Goal: Complete application form

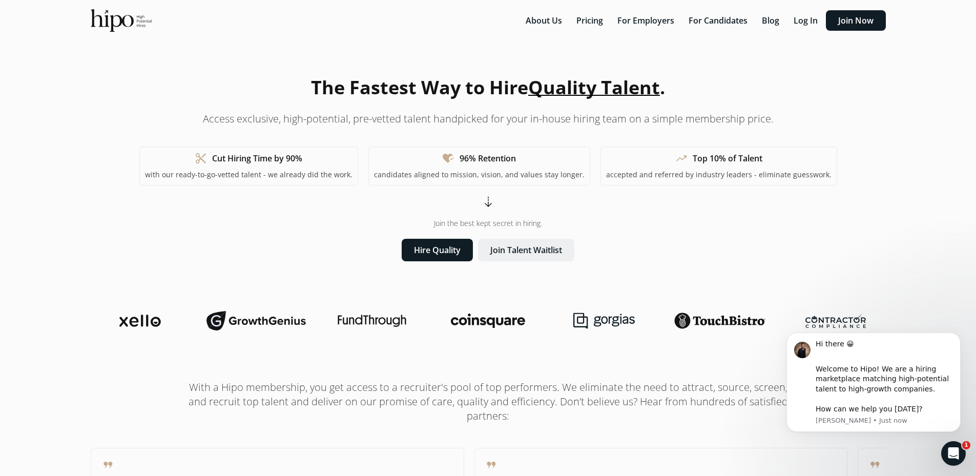
click at [530, 253] on button "Join Talent Waitlist" at bounding box center [526, 250] width 96 height 23
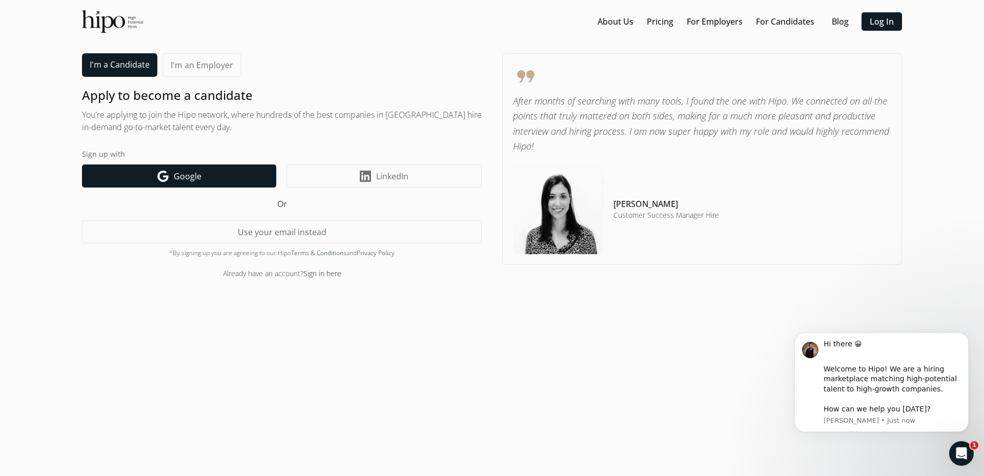
click at [191, 175] on span "Google" at bounding box center [188, 176] width 28 height 12
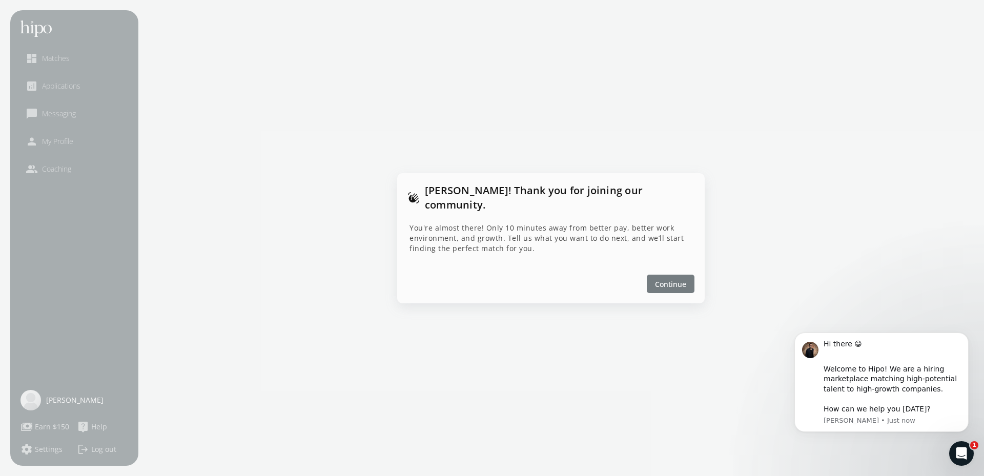
click at [686, 275] on div at bounding box center [671, 284] width 48 height 18
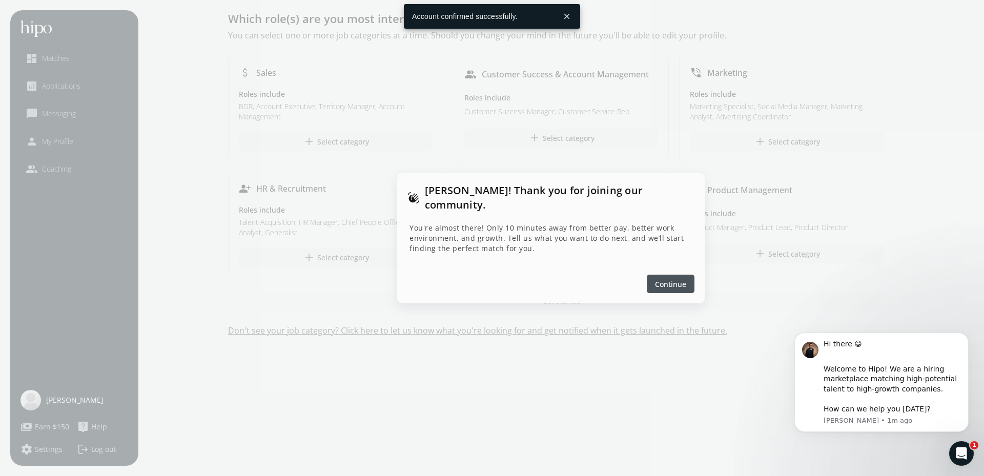
click at [681, 278] on span "Continue" at bounding box center [670, 283] width 31 height 11
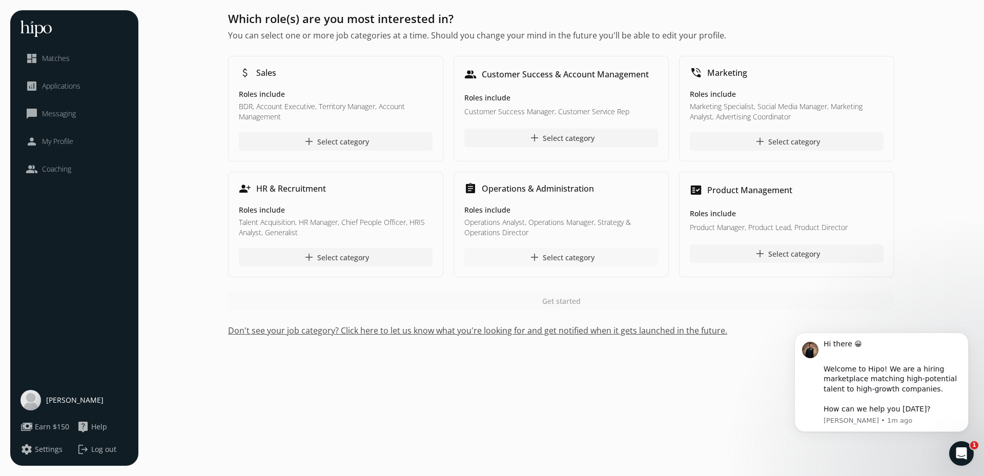
click at [607, 256] on div at bounding box center [561, 257] width 194 height 18
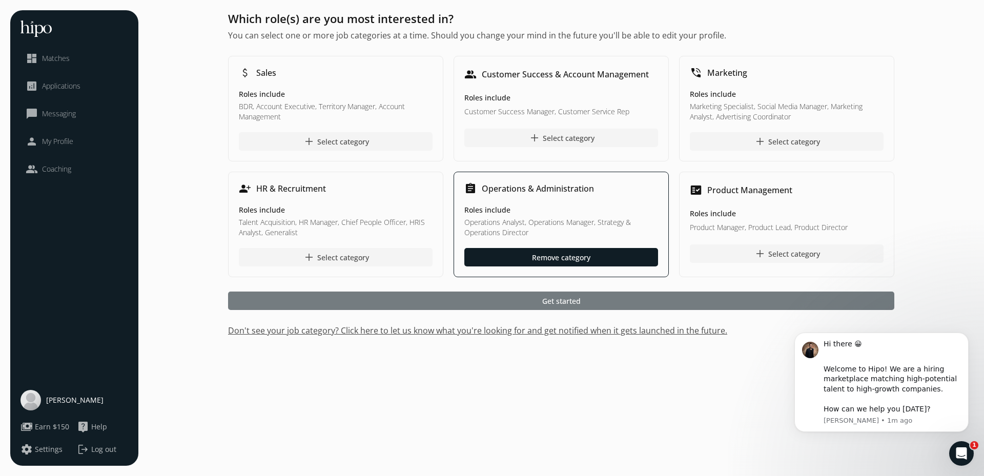
click at [652, 302] on div at bounding box center [561, 301] width 666 height 18
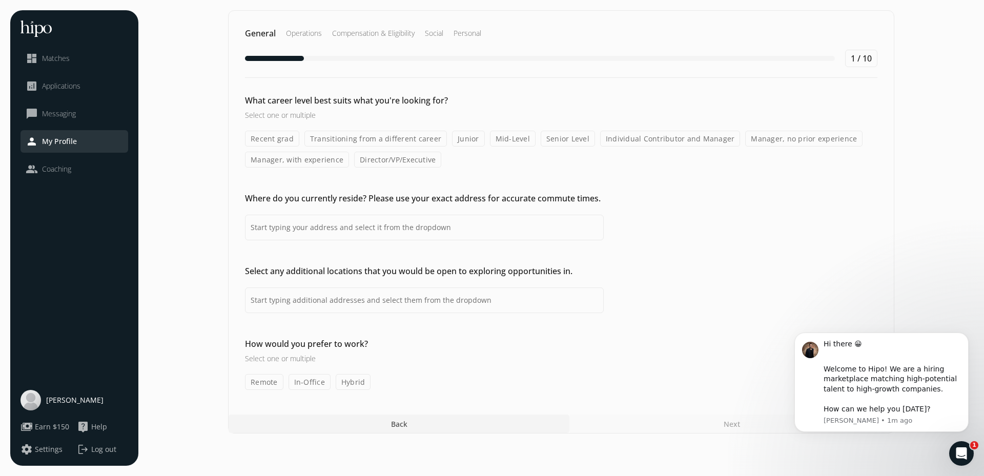
click at [520, 142] on label "Mid-Level" at bounding box center [513, 139] width 46 height 16
click at [0, 0] on input "Mid-Level" at bounding box center [0, 0] width 0 height 0
click at [541, 142] on label "Senior Level" at bounding box center [568, 139] width 54 height 16
click at [0, 0] on input "Senior Level" at bounding box center [0, 0] width 0 height 0
click at [639, 137] on label "Individual Contributor and Manager" at bounding box center [670, 139] width 140 height 16
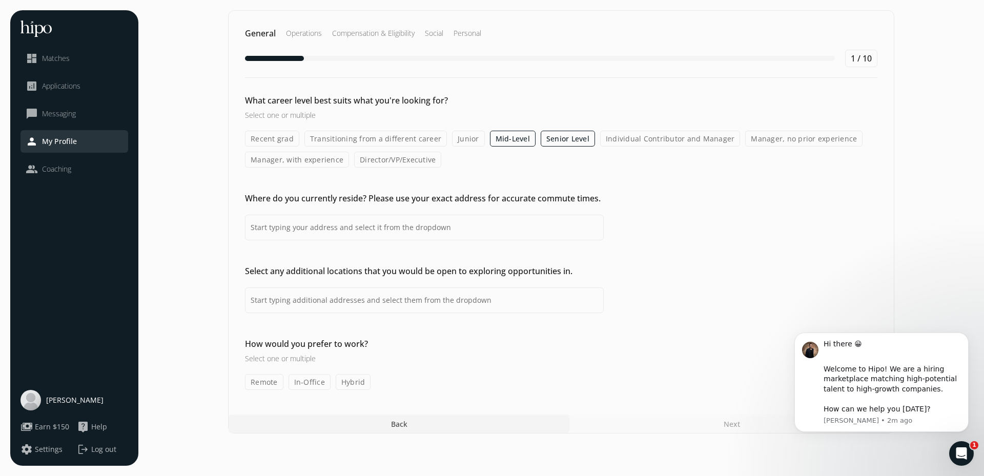
click at [0, 0] on input "Individual Contributor and Manager" at bounding box center [0, 0] width 0 height 0
click at [397, 138] on label "Transitioning from a different career" at bounding box center [375, 139] width 142 height 16
click at [0, 0] on input "Transitioning from a different career" at bounding box center [0, 0] width 0 height 0
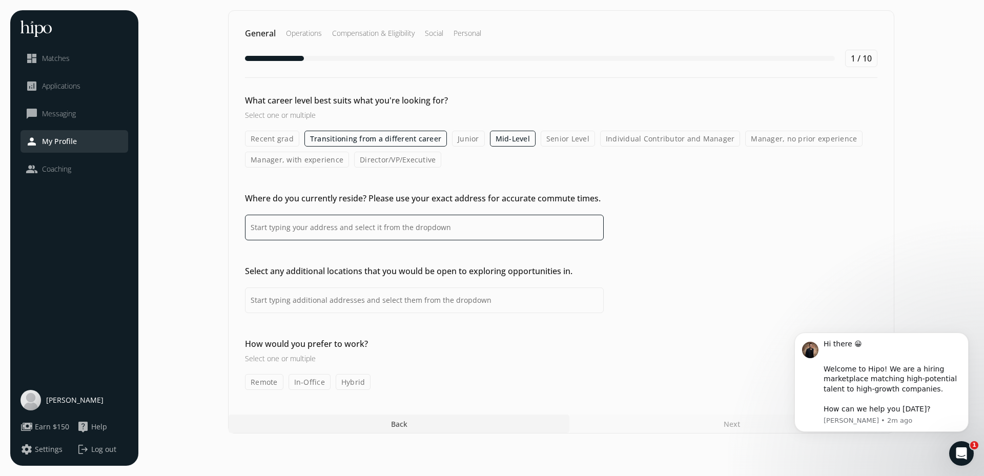
click at [424, 228] on input at bounding box center [424, 228] width 359 height 26
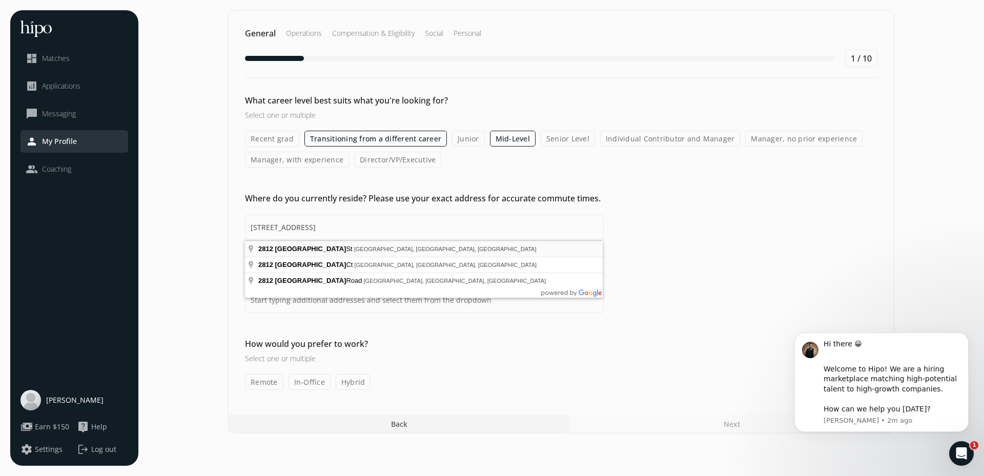
type input "2812 Redwood St, Royse City, TX 75189, USA"
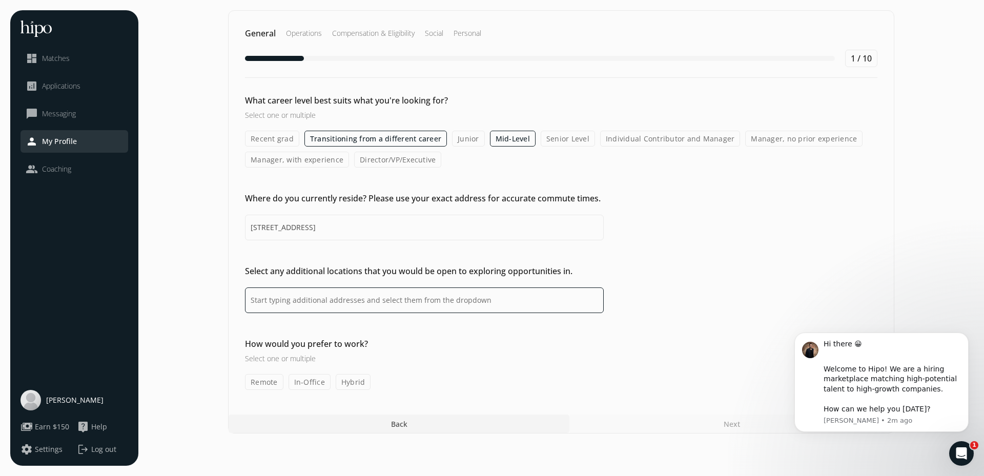
click at [381, 306] on input at bounding box center [424, 301] width 359 height 26
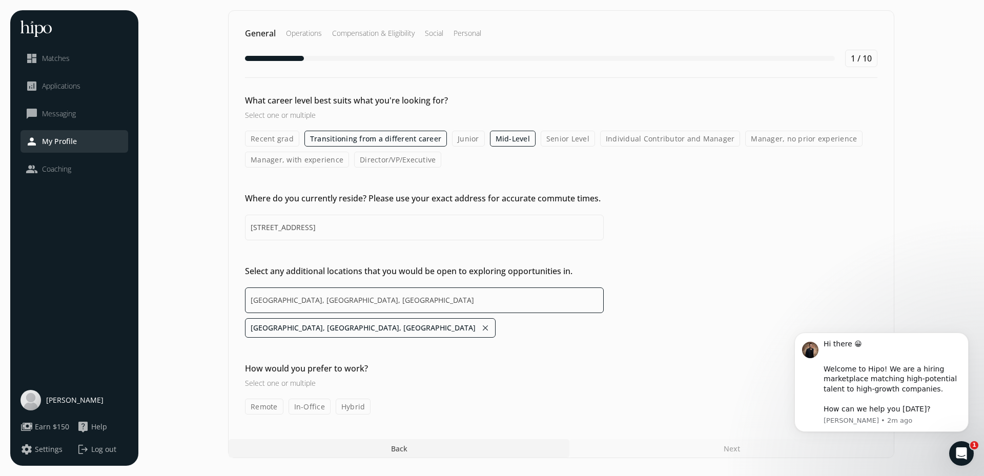
click at [275, 300] on input "Richardson, TX, USA" at bounding box center [424, 301] width 359 height 26
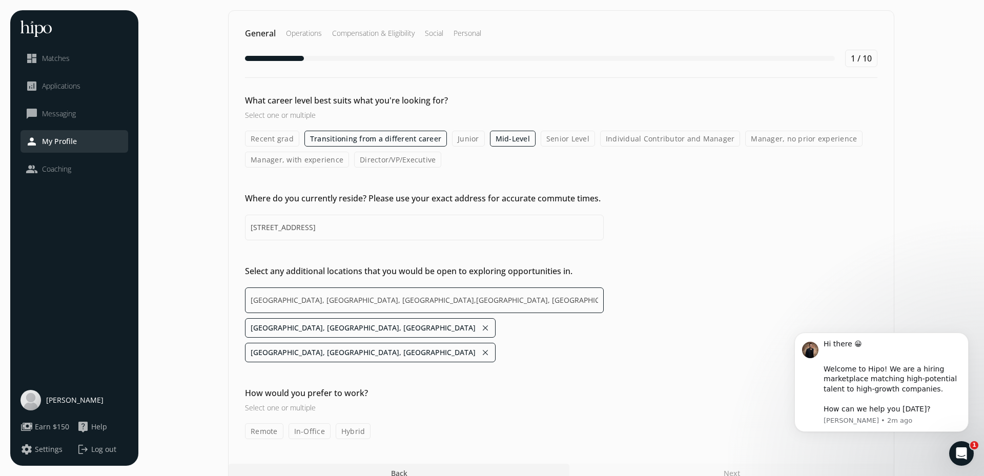
click at [392, 303] on input "Richardson, TX, USA,Garland, TX, USA" at bounding box center [424, 301] width 359 height 26
drag, startPoint x: 346, startPoint y: 299, endPoint x: 189, endPoint y: 282, distance: 158.2
click at [195, 283] on section "General Operations Compensation & Eligibility Social Personal 1 / 10 What caree…" at bounding box center [561, 246] width 825 height 473
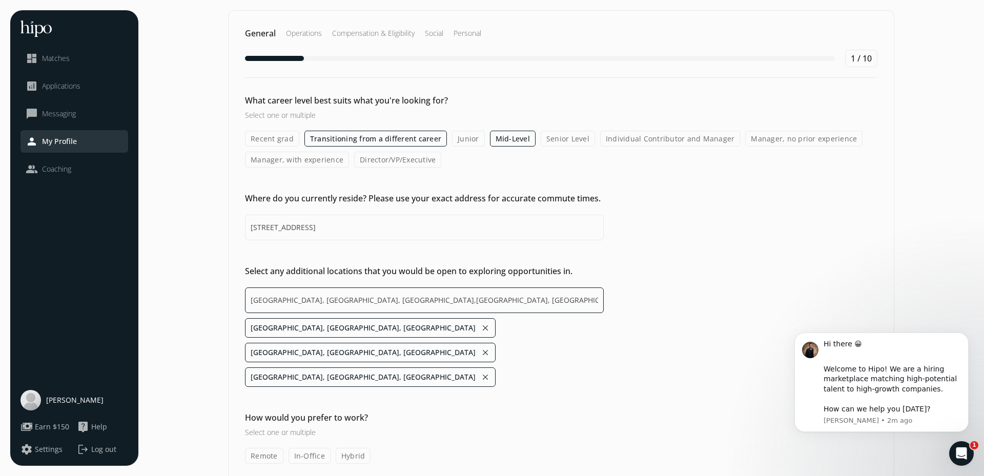
drag, startPoint x: 403, startPoint y: 299, endPoint x: 179, endPoint y: 292, distance: 224.1
click at [179, 292] on section "General Operations Compensation & Eligibility Social Personal 1 / 10 What caree…" at bounding box center [561, 258] width 825 height 497
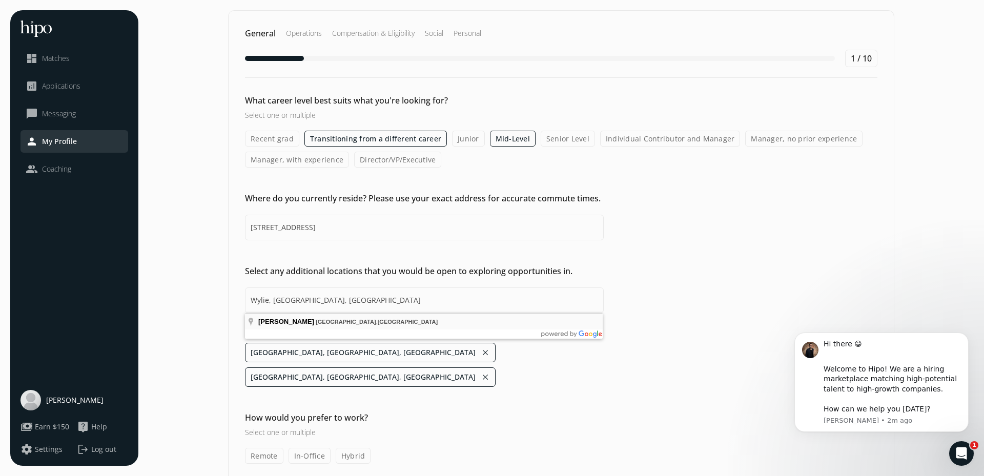
type input "Richardson, TX, USA,Garland, TX, USA,Greenville, TX, USA,Wylie, TX, USA"
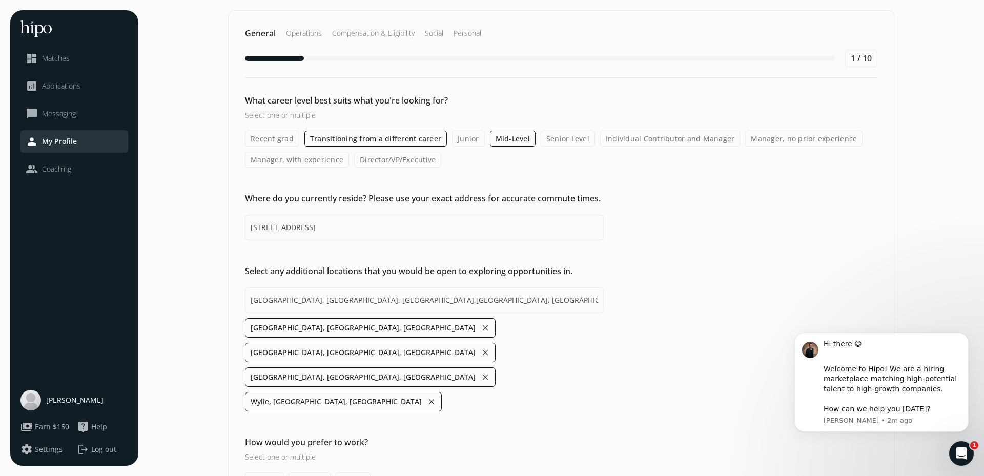
click at [273, 473] on label "Remote" at bounding box center [264, 481] width 38 height 16
click at [0, 0] on input "Remote" at bounding box center [0, 0] width 0 height 0
click at [353, 473] on label "Hybrid" at bounding box center [353, 481] width 35 height 16
click at [0, 0] on input "Hybrid" at bounding box center [0, 0] width 0 height 0
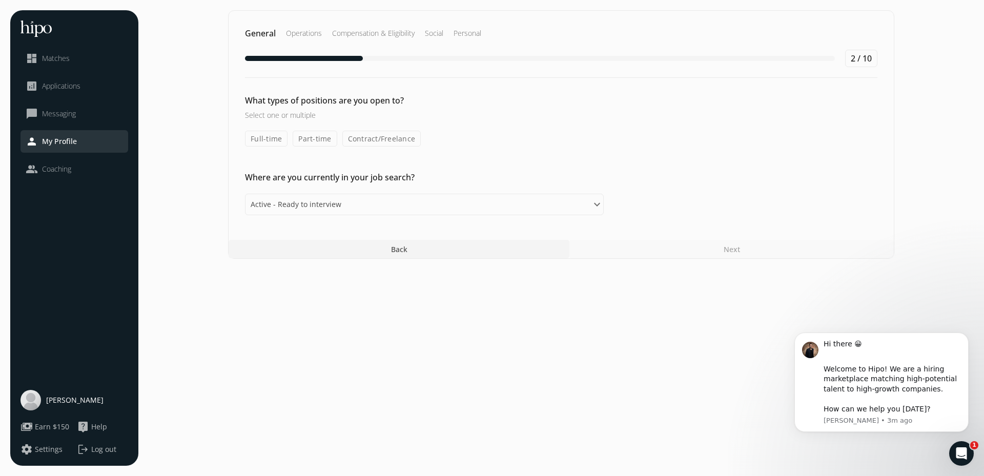
click at [257, 138] on label "Full-time" at bounding box center [266, 139] width 43 height 16
click at [0, 0] on input "Full-time" at bounding box center [0, 0] width 0 height 0
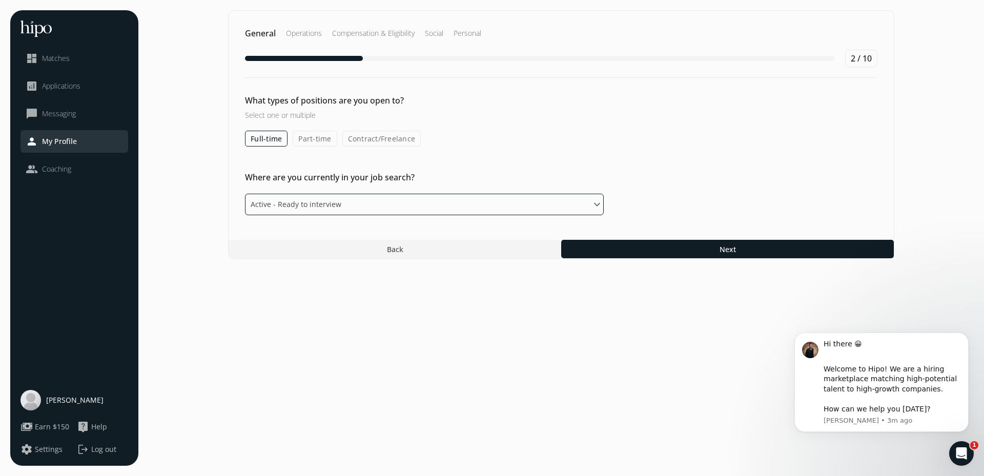
click at [405, 210] on select "Please select an option Active - Ready to interview Passive - Open to exploring…" at bounding box center [424, 205] width 359 height 22
click at [245, 194] on select "Please select an option Active - Ready to interview Passive - Open to exploring…" at bounding box center [424, 205] width 359 height 22
click at [409, 209] on select "Please select an option Active - Ready to interview Passive - Open to exploring…" at bounding box center [424, 205] width 359 height 22
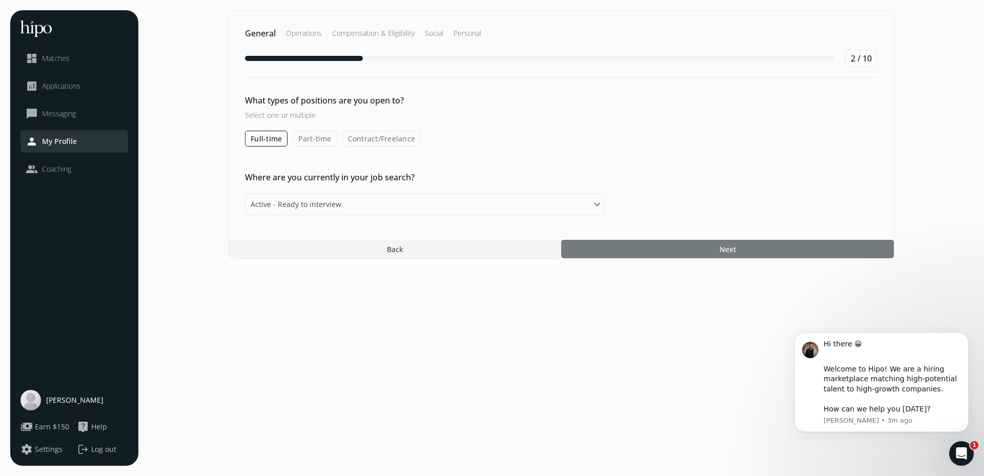
click at [632, 248] on div at bounding box center [727, 249] width 333 height 18
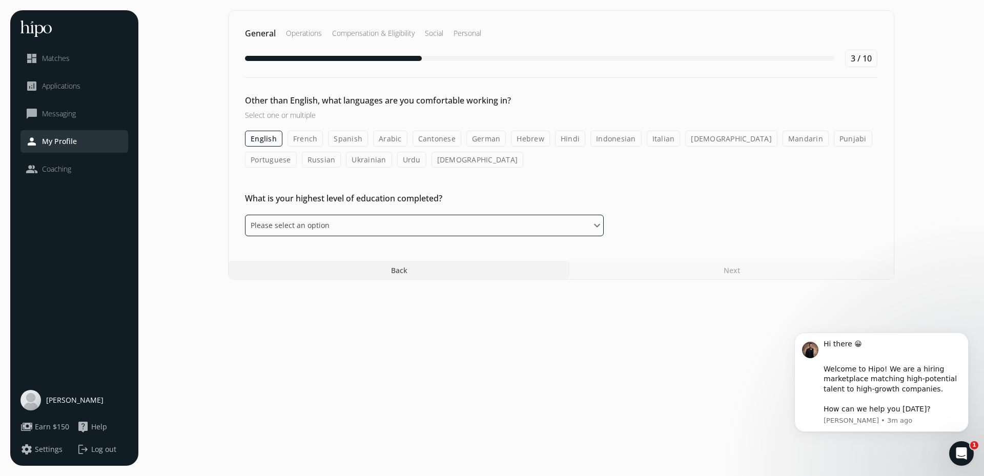
click at [353, 232] on select "Please select an option Some High School High School Diploma Some University or…" at bounding box center [424, 226] width 359 height 22
select select "bachelor"
click at [245, 215] on select "Please select an option Some High School High School Diploma Some University or…" at bounding box center [424, 226] width 359 height 22
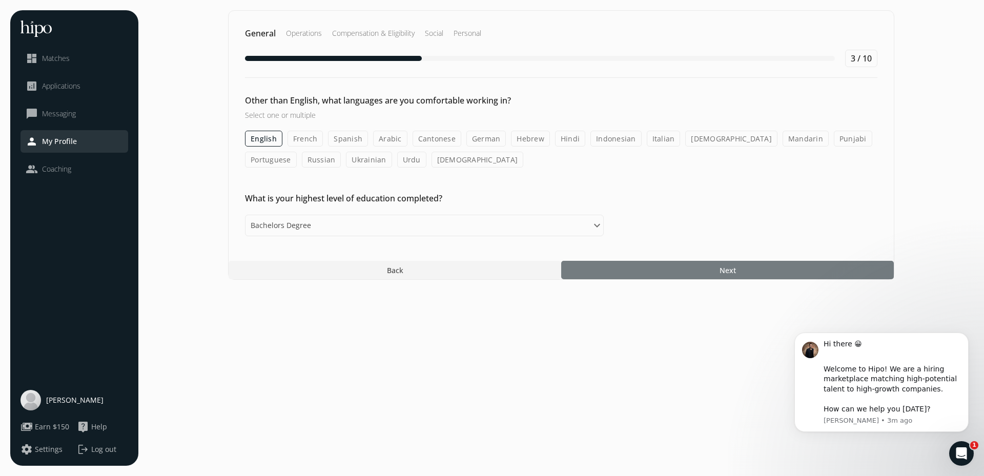
click at [652, 265] on div at bounding box center [727, 270] width 333 height 18
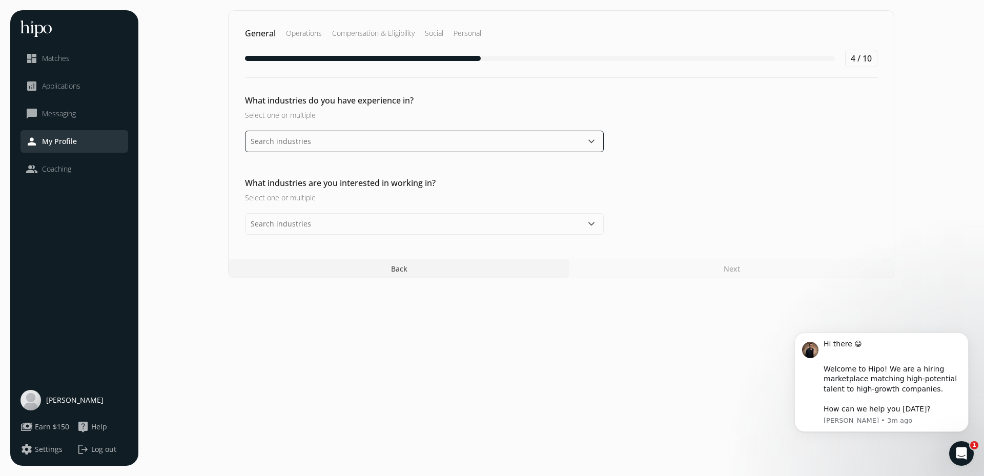
click at [515, 147] on input "text" at bounding box center [424, 142] width 359 height 22
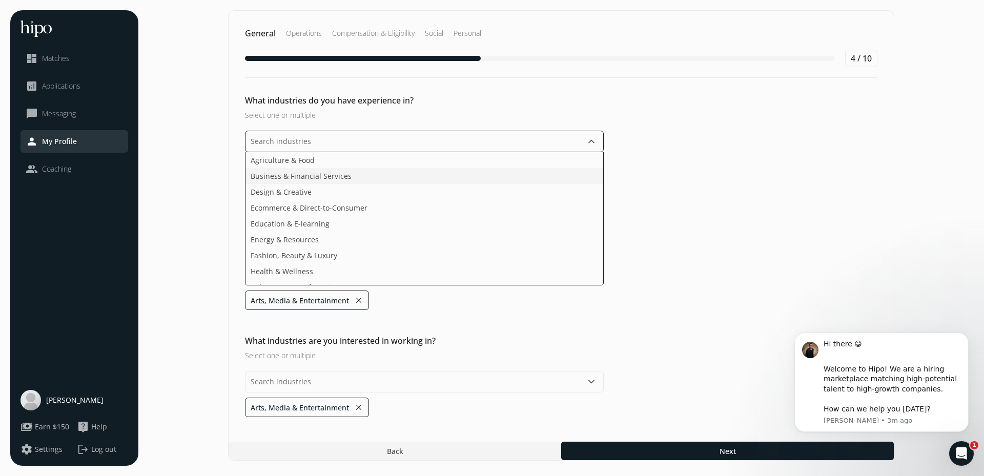
click at [492, 177] on li "Business & Financial Services" at bounding box center [424, 176] width 358 height 16
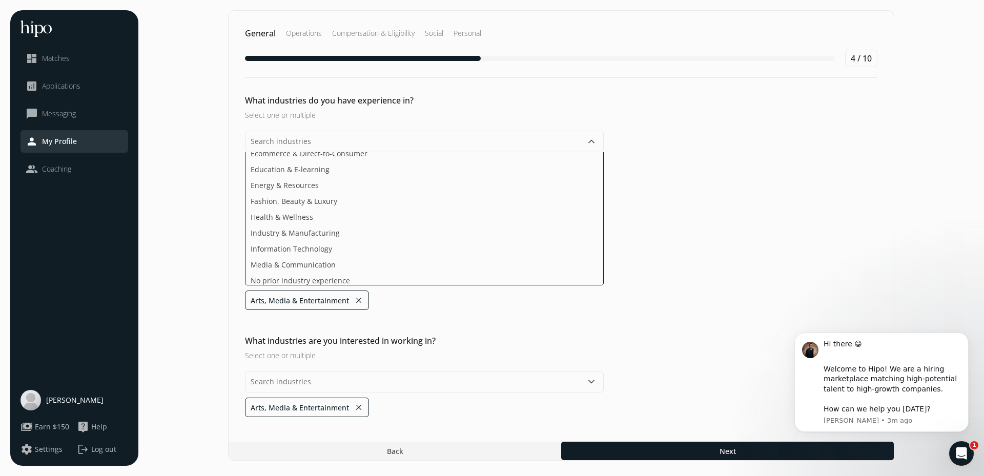
drag, startPoint x: 360, startPoint y: 299, endPoint x: 359, endPoint y: 294, distance: 5.2
click at [360, 299] on div "General Operations Compensation & Eligibility Social Personal 4 / 10 What indus…" at bounding box center [561, 235] width 666 height 450
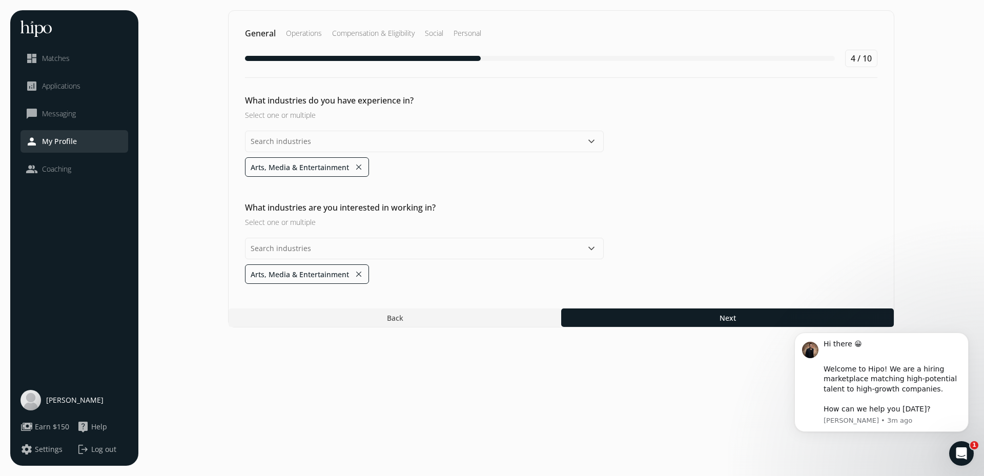
click at [359, 167] on button "close" at bounding box center [358, 167] width 9 height 14
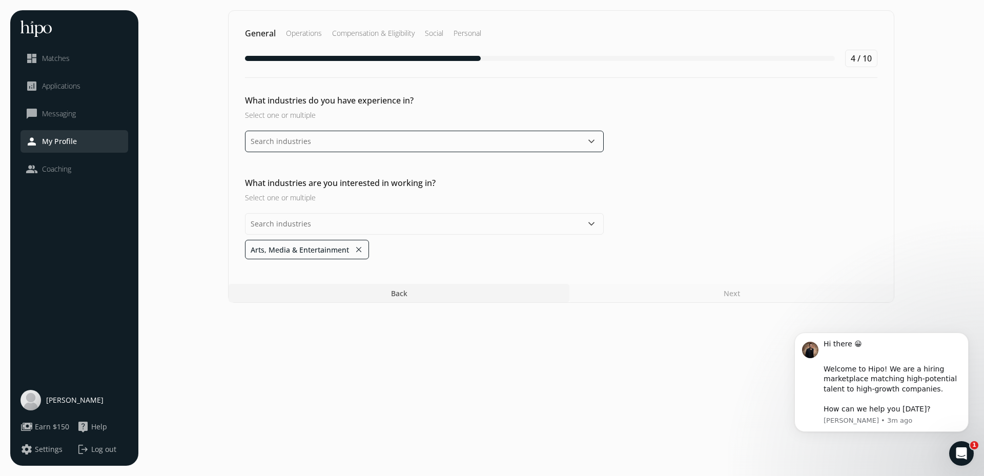
click at [549, 139] on input "text" at bounding box center [424, 142] width 359 height 22
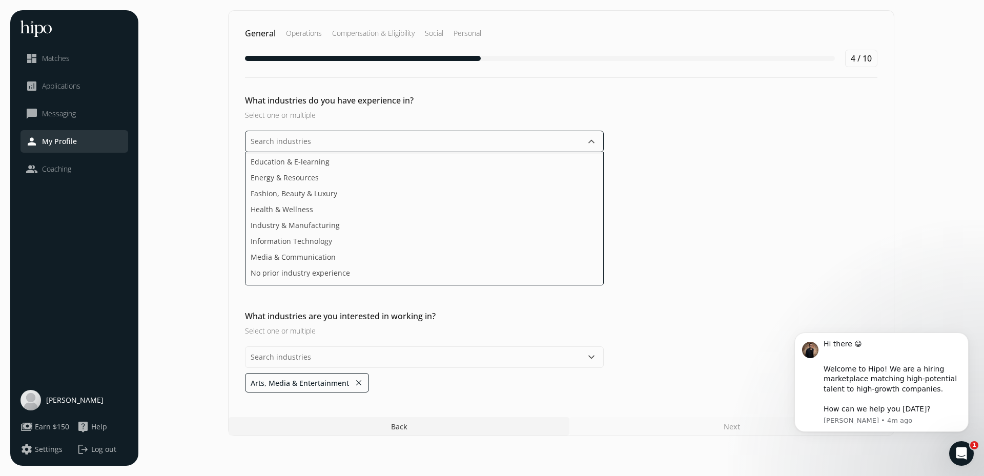
scroll to position [102, 0]
click at [372, 234] on li "Media & Communication" at bounding box center [424, 232] width 358 height 16
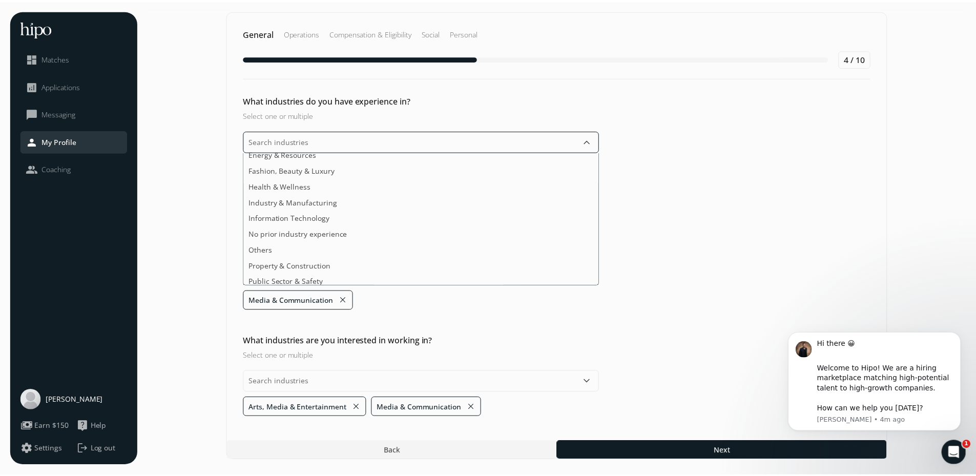
scroll to position [83, 0]
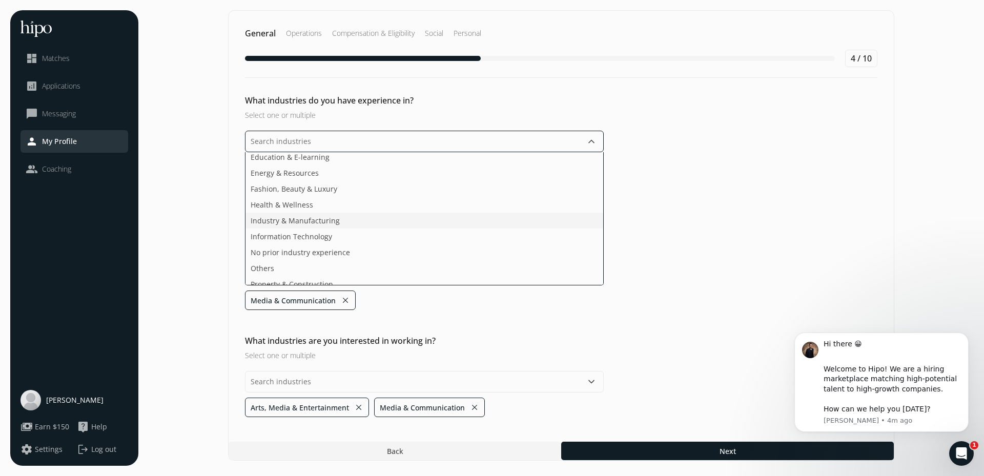
click at [345, 222] on li "Industry & Manufacturing" at bounding box center [424, 221] width 358 height 16
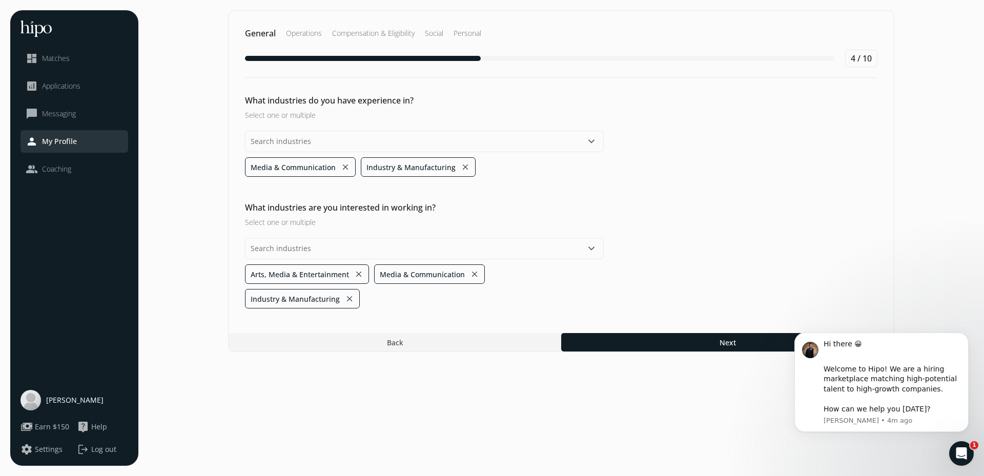
click at [357, 408] on section "General Operations Compensation & Eligibility Social Personal 4 / 10 What indus…" at bounding box center [561, 238] width 825 height 456
click at [370, 252] on input "text" at bounding box center [424, 249] width 359 height 22
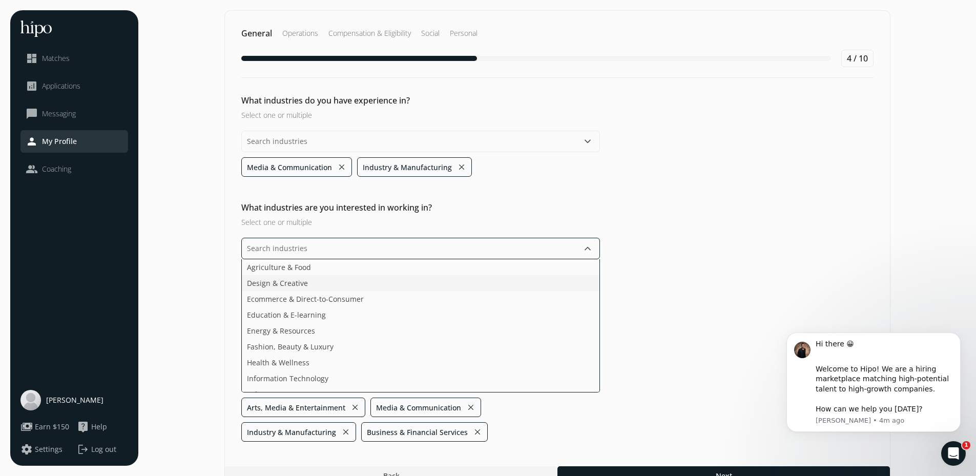
click at [348, 281] on li "Design & Creative" at bounding box center [421, 283] width 358 height 16
click at [347, 301] on li "Ecommerce & Direct-to-Consumer" at bounding box center [421, 299] width 358 height 16
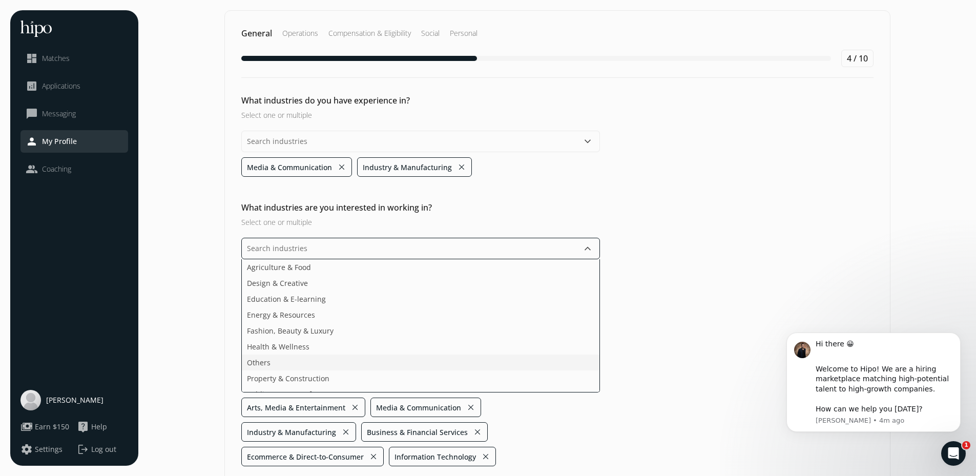
click at [315, 365] on li "Others" at bounding box center [421, 363] width 358 height 16
click at [329, 370] on ul "Agriculture & Food Design & Creative Education & E-learning Energy & Resources …" at bounding box center [420, 325] width 359 height 133
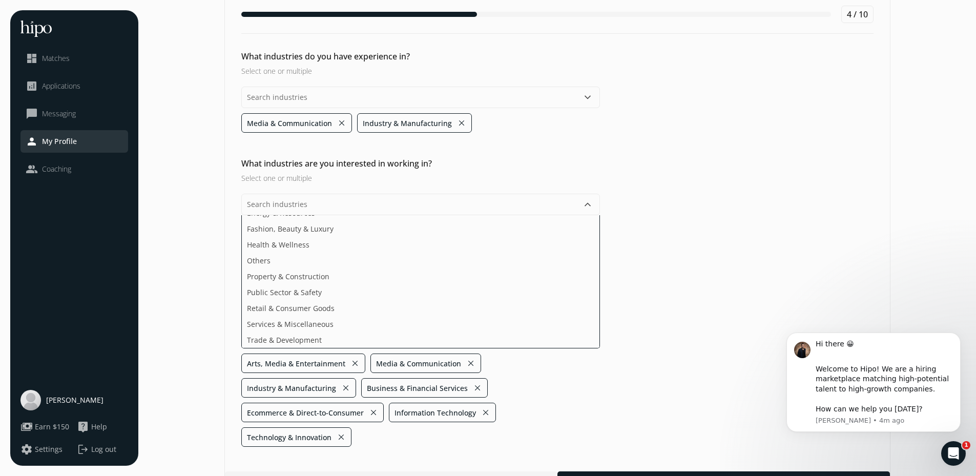
scroll to position [0, 0]
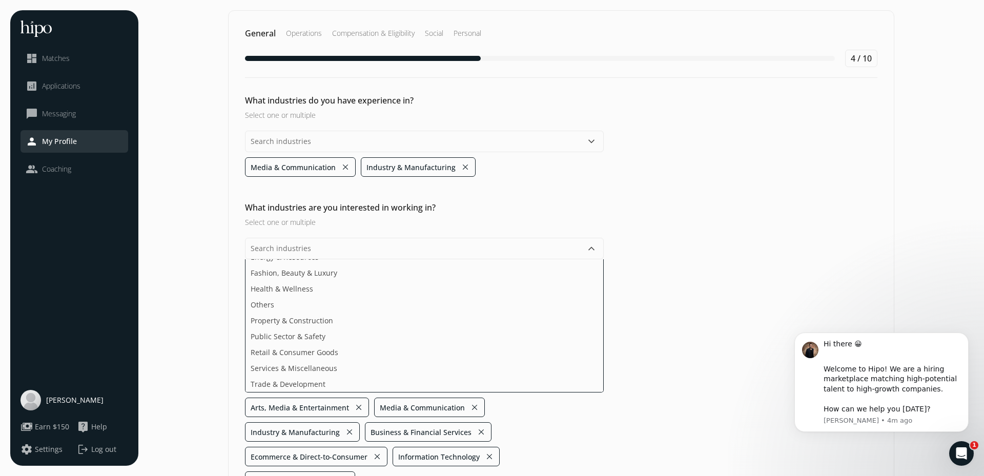
click at [704, 460] on section "General Operations Compensation & Eligibility Social Personal 4 / 10 What indus…" at bounding box center [561, 272] width 825 height 524
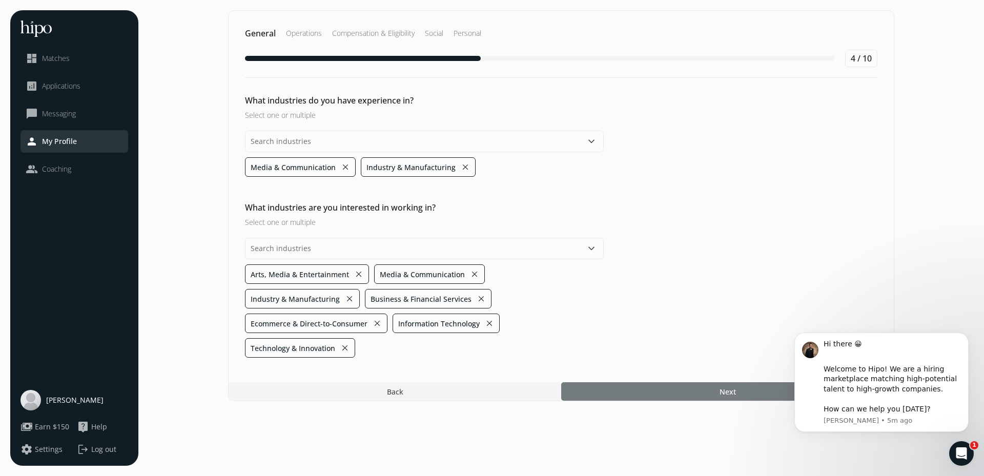
click at [639, 382] on div at bounding box center [727, 391] width 333 height 18
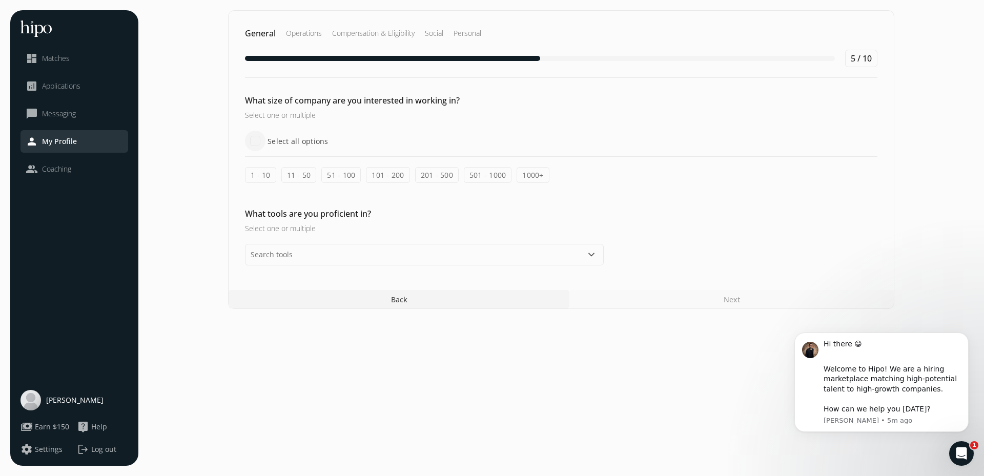
click at [255, 142] on input "Select all options" at bounding box center [255, 141] width 20 height 20
click at [255, 174] on label "1 - 10" at bounding box center [260, 175] width 31 height 16
click at [0, 0] on input "1 - 10" at bounding box center [0, 0] width 0 height 0
checkbox input "false"
click at [295, 175] on label "11 - 50" at bounding box center [298, 175] width 35 height 16
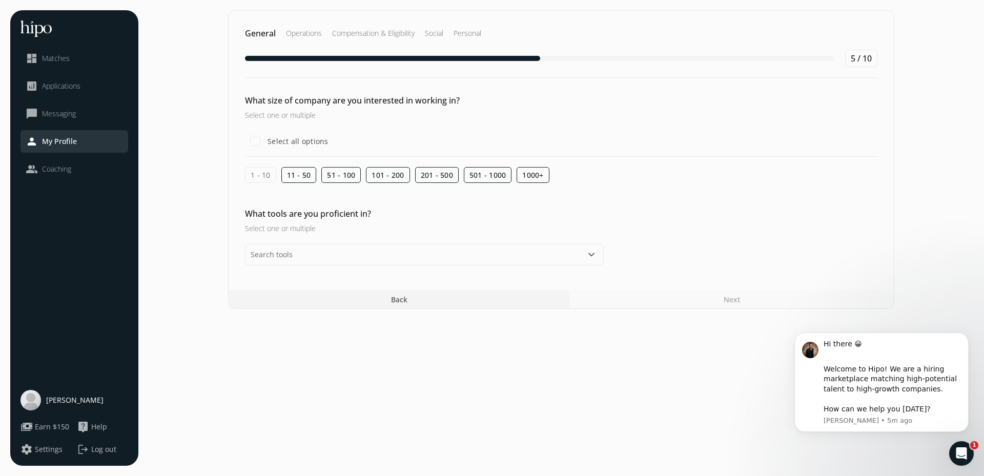
click at [0, 0] on input "11 - 50" at bounding box center [0, 0] width 0 height 0
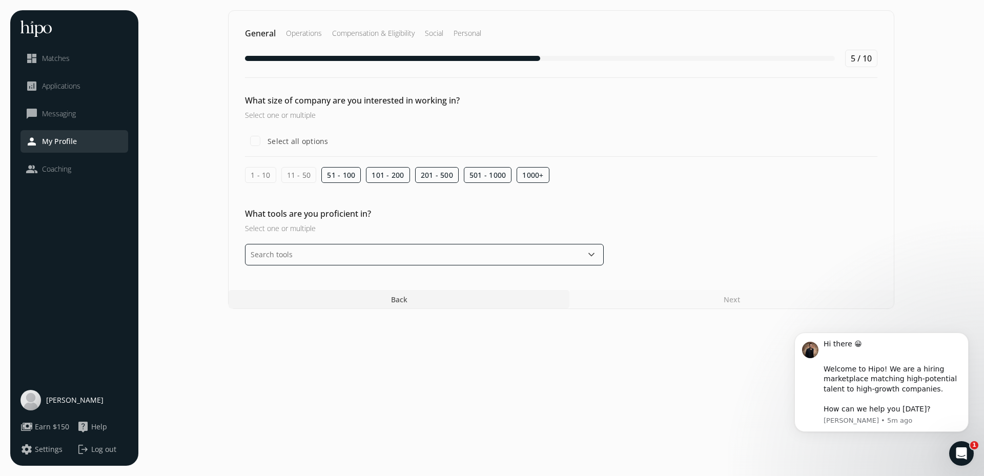
click at [307, 256] on input "text" at bounding box center [424, 255] width 359 height 22
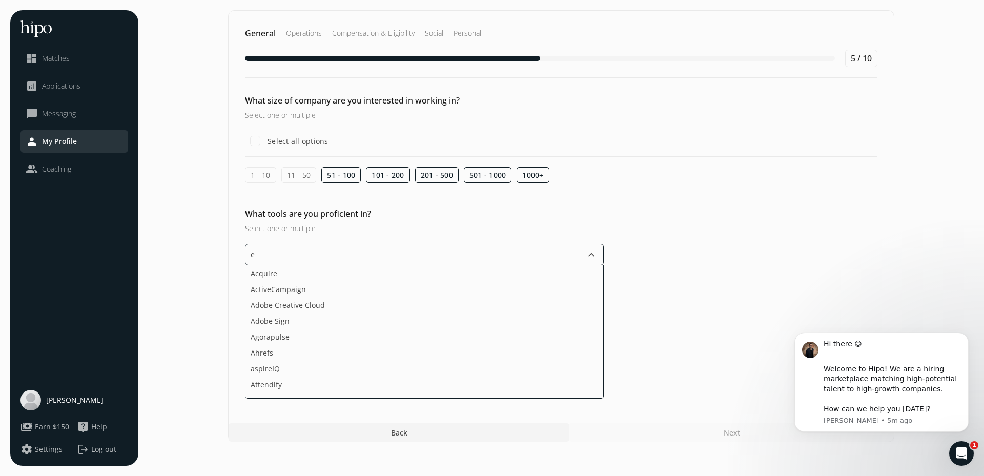
type input "ex"
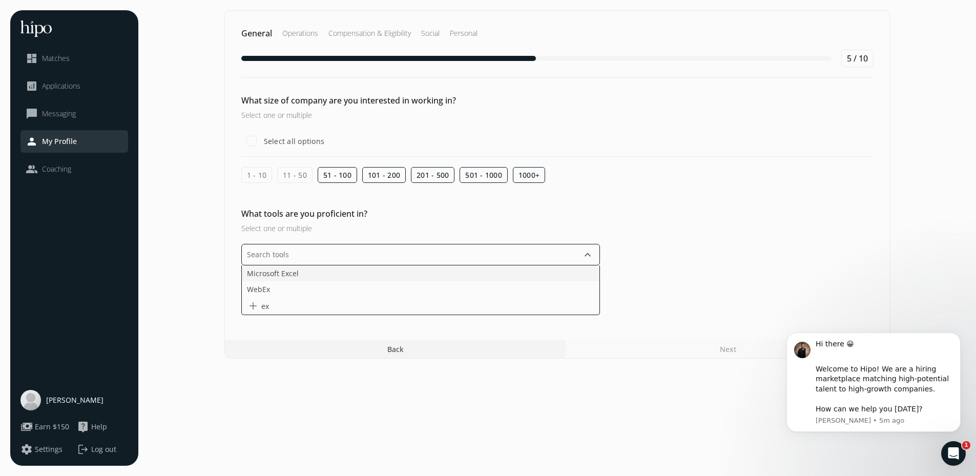
click at [291, 274] on li "Microsoft Excel" at bounding box center [421, 273] width 358 height 16
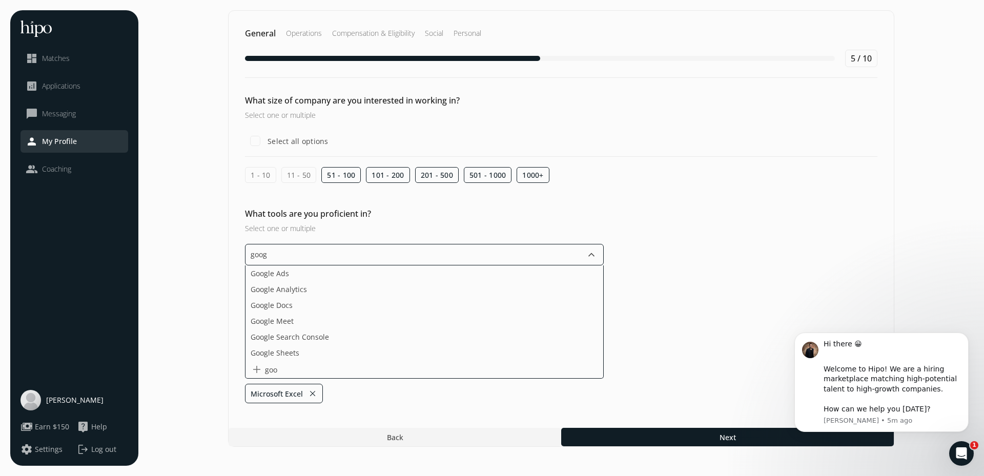
type input "googl"
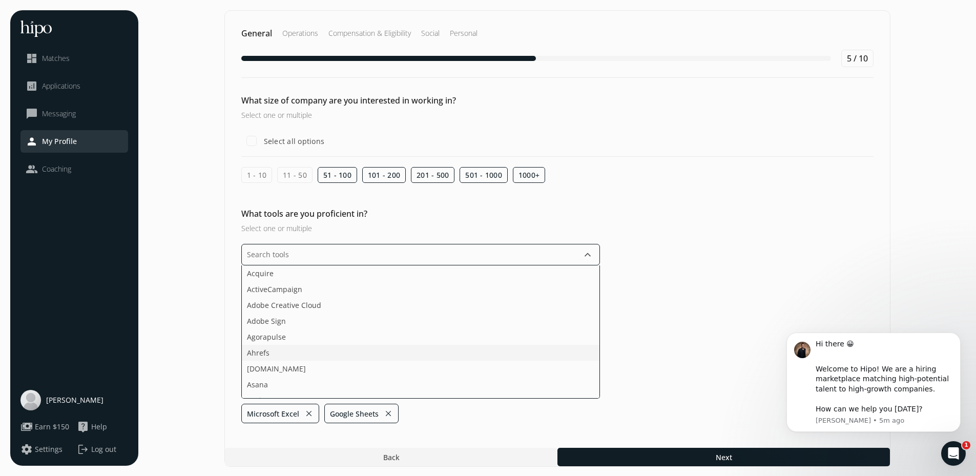
click at [293, 353] on li "Ahrefs" at bounding box center [421, 353] width 358 height 16
click at [291, 255] on input "text" at bounding box center [420, 255] width 359 height 22
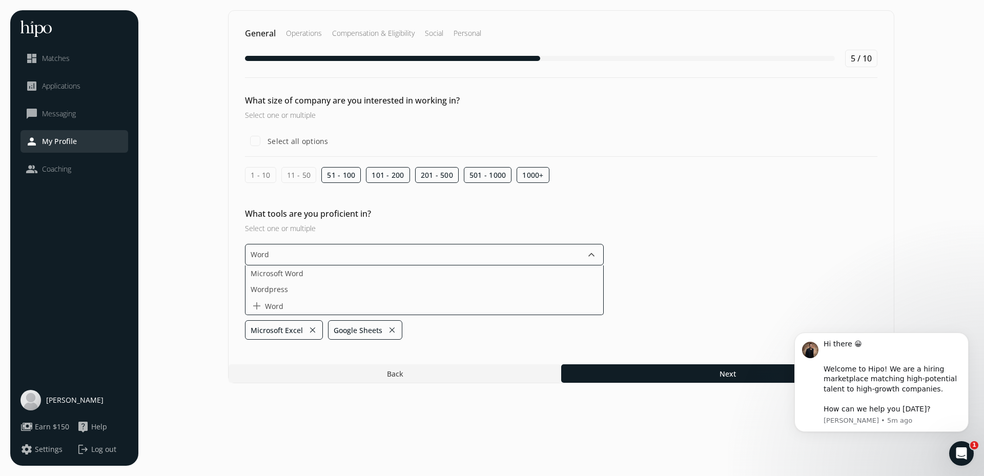
drag, startPoint x: 284, startPoint y: 253, endPoint x: 141, endPoint y: 259, distance: 142.6
click at [142, 259] on div "menu close dashboard Matches analytics Applications chat_bubble_outline Messagi…" at bounding box center [491, 238] width 963 height 456
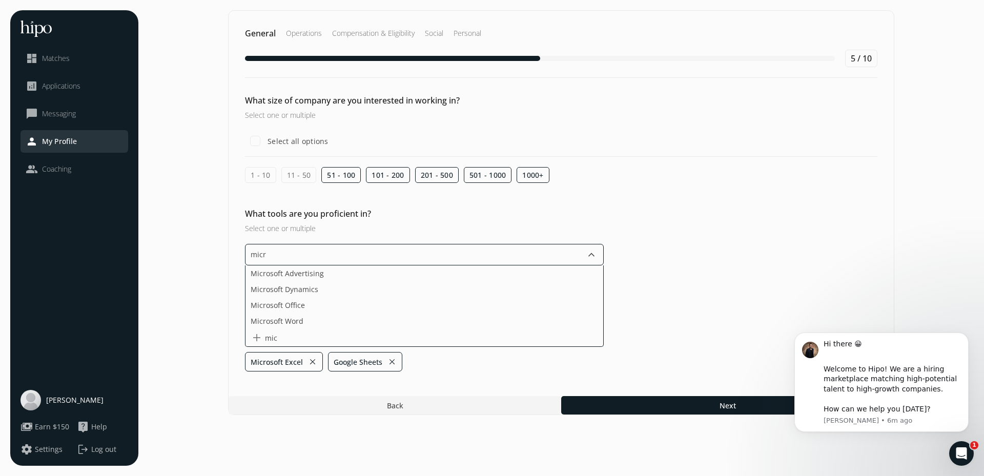
type input "micro"
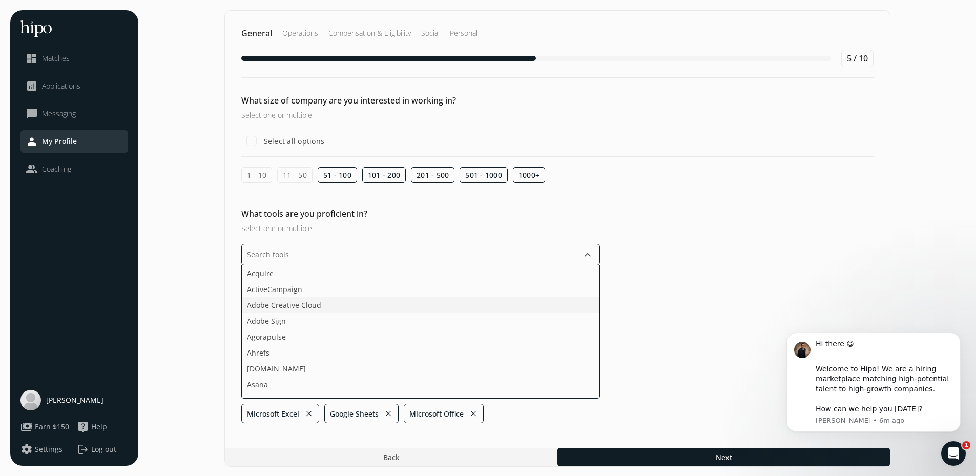
click at [298, 304] on span "Adobe Creative Cloud" at bounding box center [284, 305] width 74 height 11
click at [290, 257] on input "text" at bounding box center [420, 255] width 359 height 22
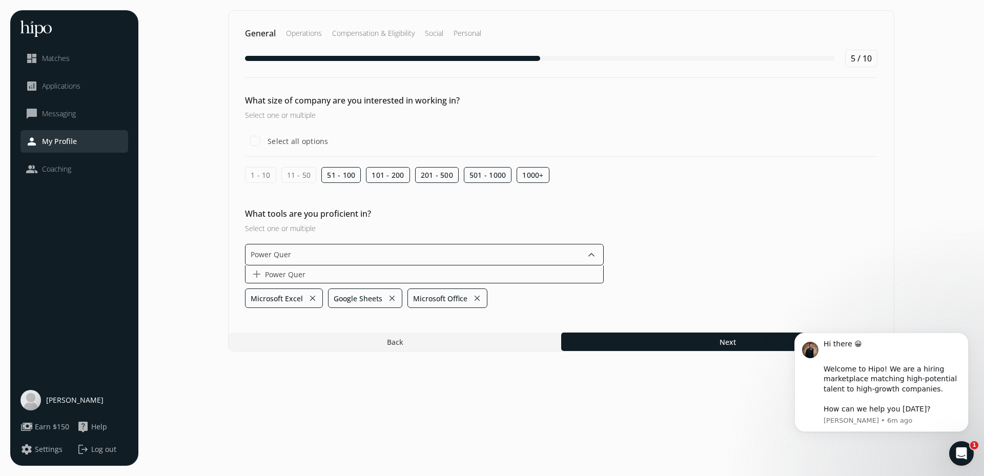
type input "Power Query"
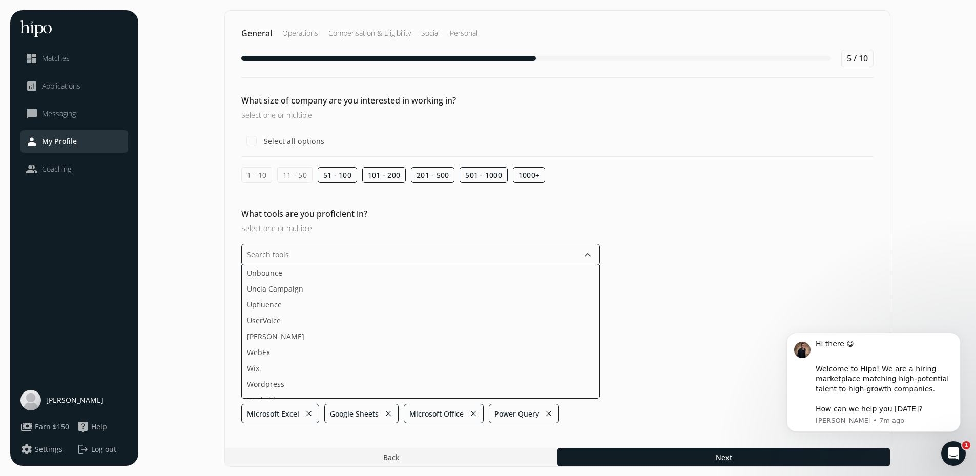
scroll to position [1947, 0]
click at [318, 326] on li "WebEx" at bounding box center [421, 328] width 358 height 16
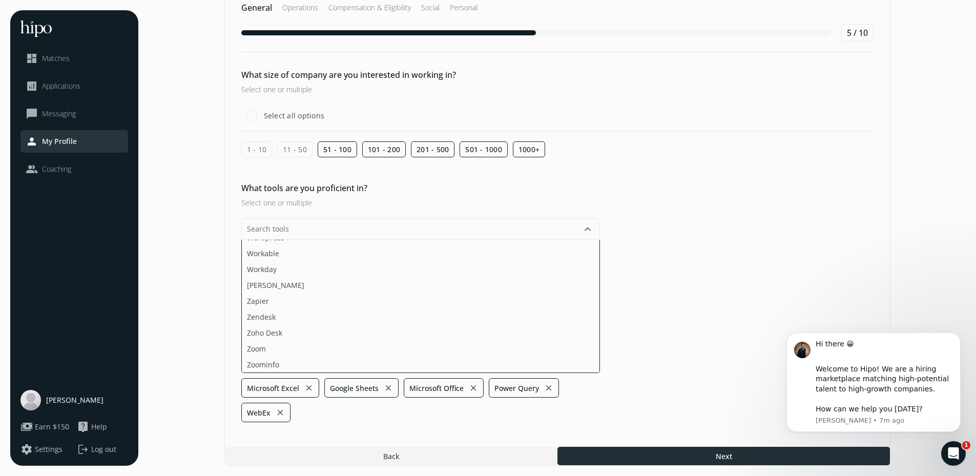
scroll to position [0, 0]
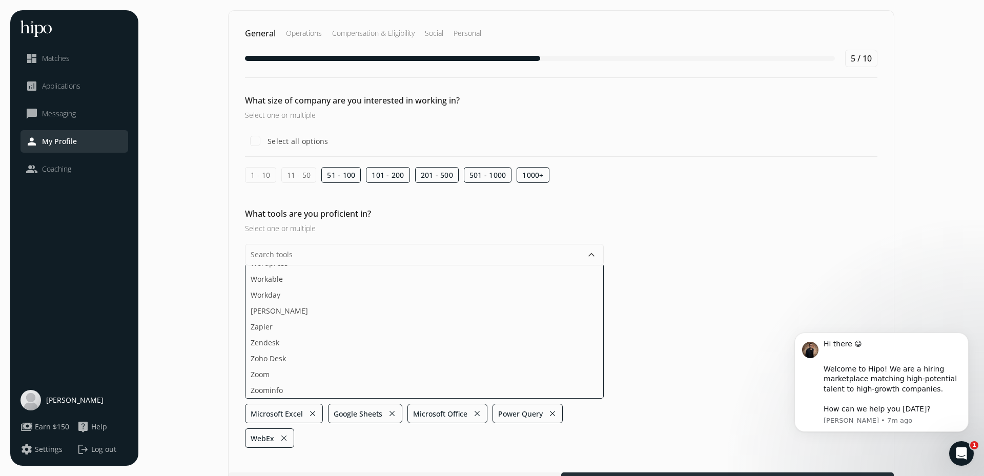
click at [731, 462] on section "General Operations Compensation & Eligibility Social Personal 5 / 10 What size …" at bounding box center [561, 250] width 825 height 481
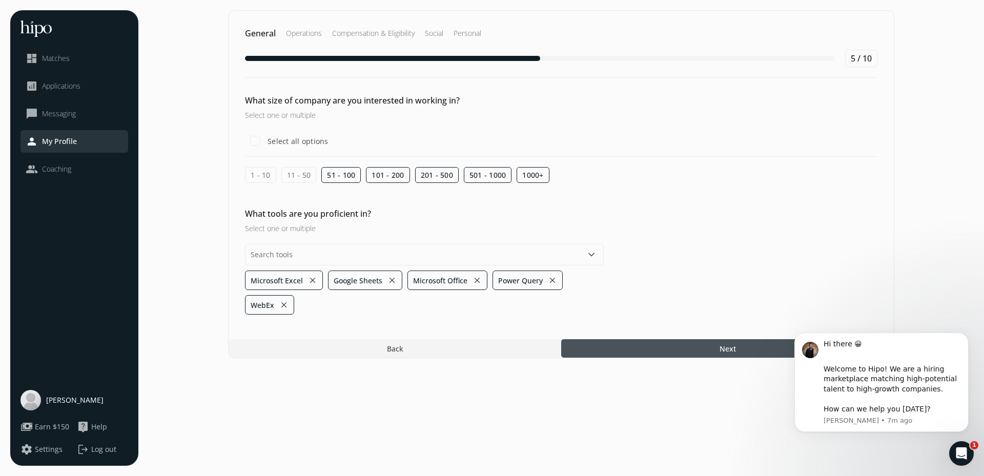
click at [676, 355] on div at bounding box center [727, 348] width 333 height 18
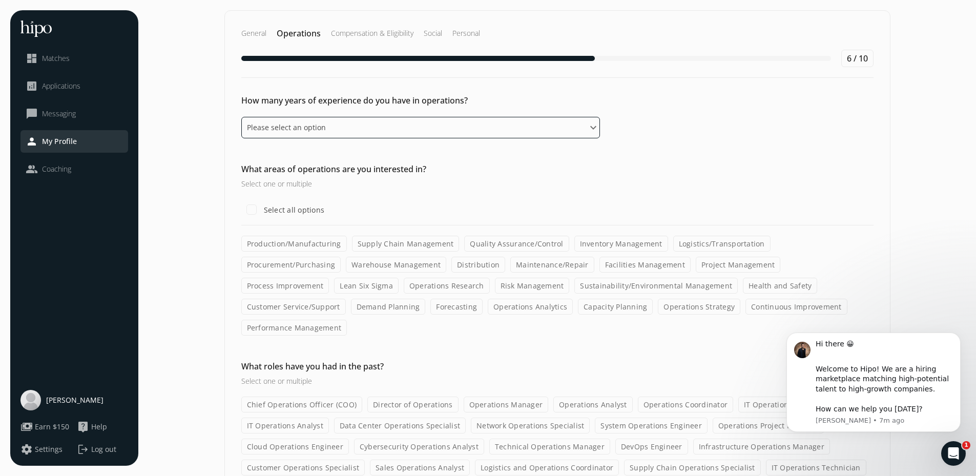
click at [490, 129] on select "Please select an option 0 - 1 years 2 - 3 years 4 - 5 years 6 - 8 years 9+ years" at bounding box center [420, 128] width 359 height 22
select select "nine_plus_years"
click at [241, 117] on select "Please select an option 0 - 1 years 2 - 3 years 4 - 5 years 6 - 8 years 9+ years" at bounding box center [420, 128] width 359 height 22
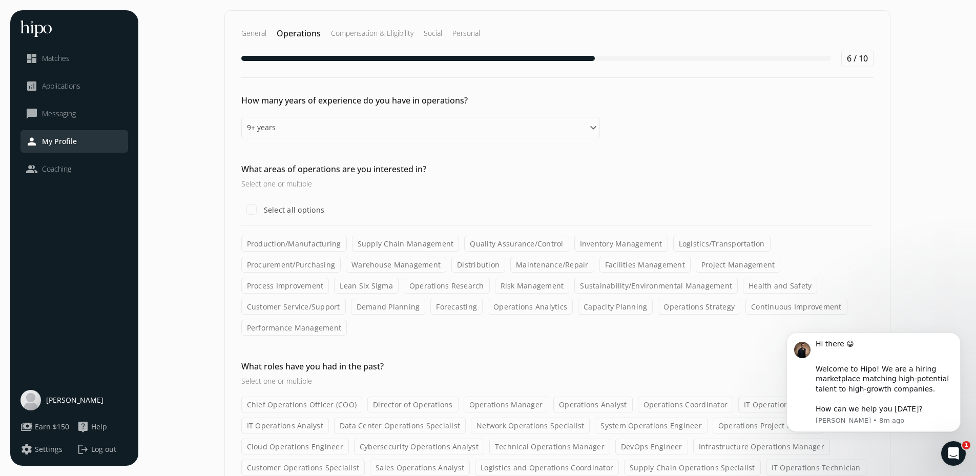
click at [330, 278] on label "Process Improvement" at bounding box center [285, 286] width 88 height 16
click at [0, 0] on input "Process Improvement" at bounding box center [0, 0] width 0 height 0
click at [430, 307] on label "Forecasting" at bounding box center [456, 307] width 52 height 16
click at [0, 0] on input "Forecasting" at bounding box center [0, 0] width 0 height 0
click at [488, 303] on label "Operations Analytics" at bounding box center [530, 307] width 85 height 16
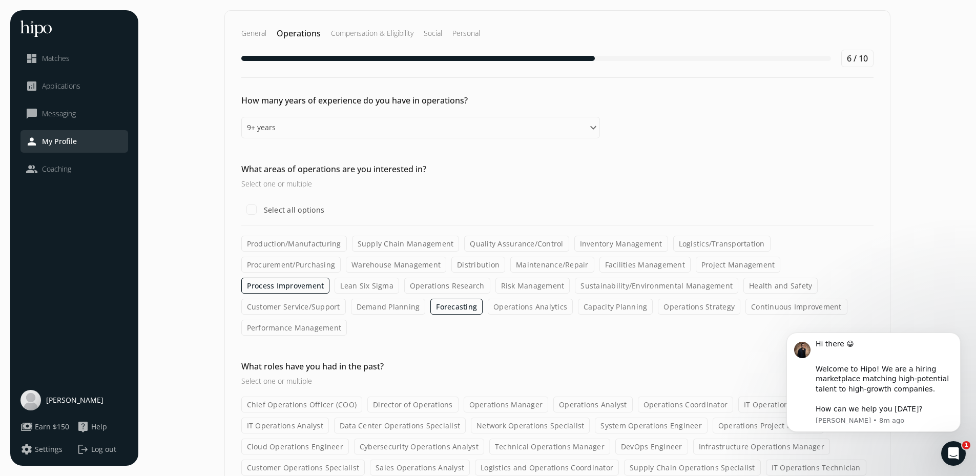
click at [0, 0] on input "Operations Analytics" at bounding box center [0, 0] width 0 height 0
click at [746, 309] on label "Continuous Improvement" at bounding box center [797, 307] width 102 height 16
click at [0, 0] on input "Continuous Improvement" at bounding box center [0, 0] width 0 height 0
click at [606, 245] on label "Inventory Management" at bounding box center [621, 244] width 94 height 16
click at [0, 0] on input "Inventory Management" at bounding box center [0, 0] width 0 height 0
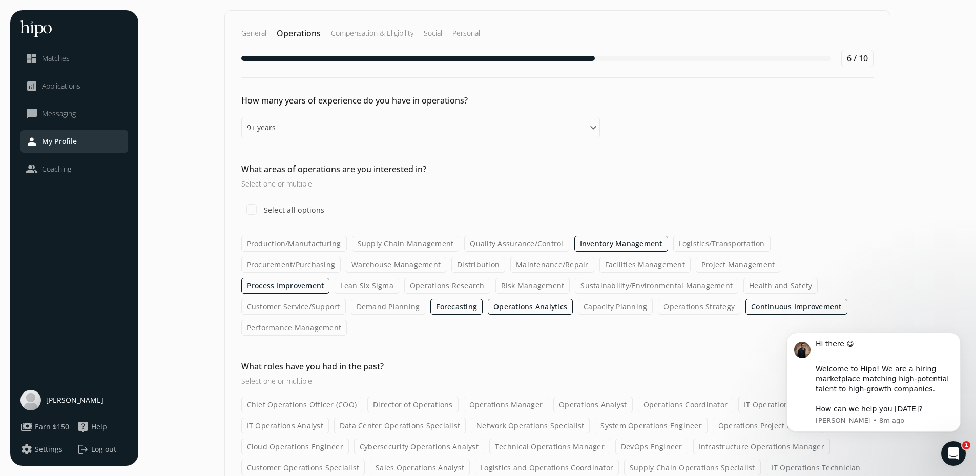
click at [696, 266] on label "Project Management" at bounding box center [738, 265] width 85 height 16
click at [0, 0] on input "Project Management" at bounding box center [0, 0] width 0 height 0
click at [521, 397] on label "Operations Manager" at bounding box center [506, 405] width 85 height 16
drag, startPoint x: 521, startPoint y: 385, endPoint x: 477, endPoint y: 379, distance: 44.5
click at [477, 397] on label "Operations Manager" at bounding box center [506, 405] width 85 height 16
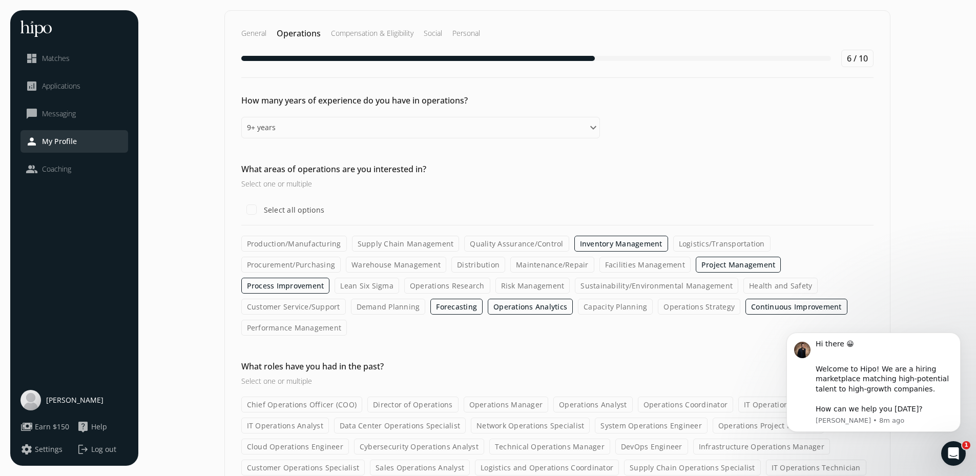
click at [0, 0] on input "Operations Manager" at bounding box center [0, 0] width 0 height 0
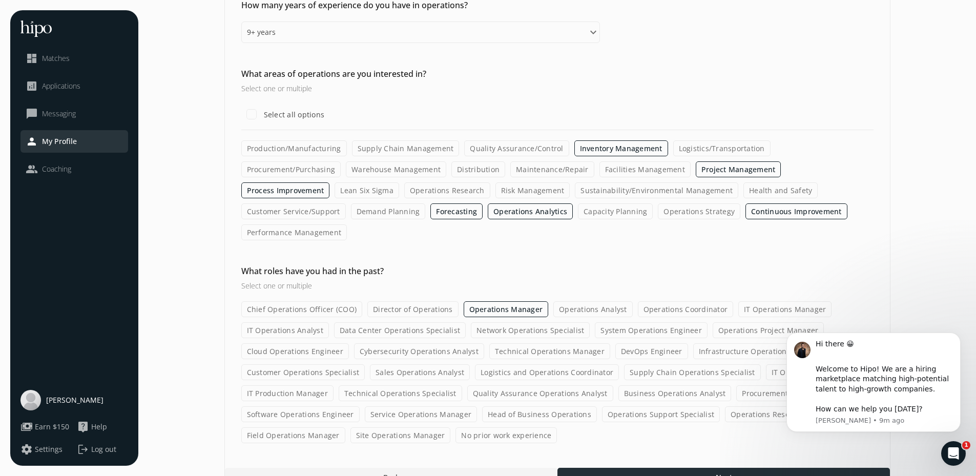
click at [711, 468] on div at bounding box center [724, 477] width 333 height 18
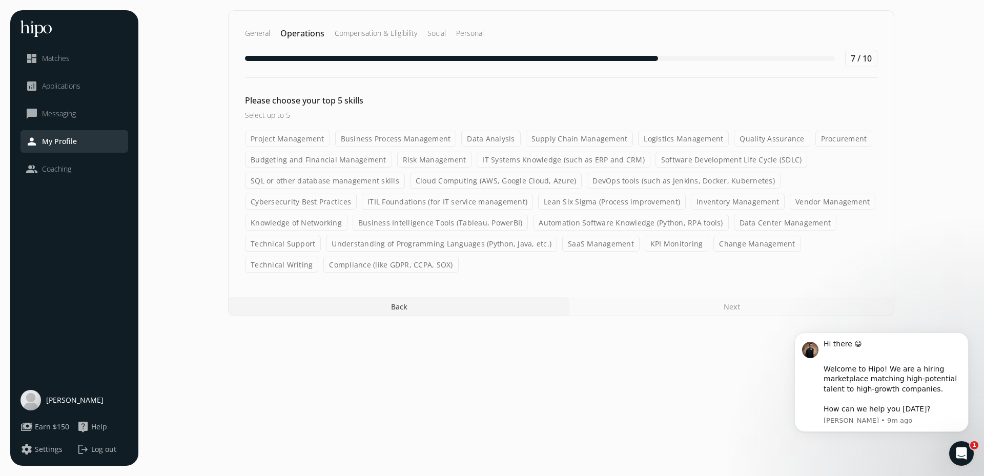
click at [471, 137] on label "Data Analysis" at bounding box center [490, 139] width 59 height 16
click at [0, 0] on input "Data Analysis" at bounding box center [0, 0] width 0 height 0
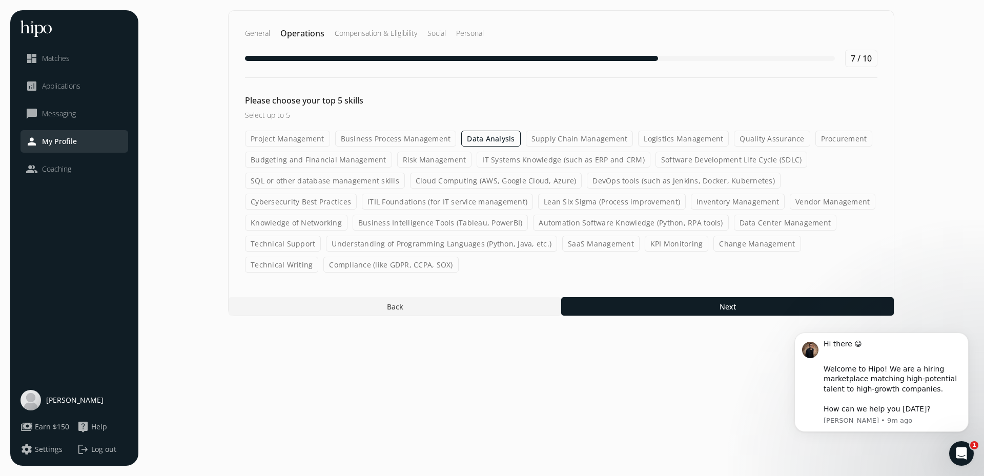
click at [749, 198] on label "Inventory Management" at bounding box center [738, 202] width 94 height 16
click at [0, 0] on input "Inventory Management" at bounding box center [0, 0] width 0 height 0
click at [819, 197] on label "Vendor Management" at bounding box center [833, 202] width 86 height 16
click at [0, 0] on input "Vendor Management" at bounding box center [0, 0] width 0 height 0
click at [662, 243] on label "KPI Monitoring" at bounding box center [677, 244] width 64 height 16
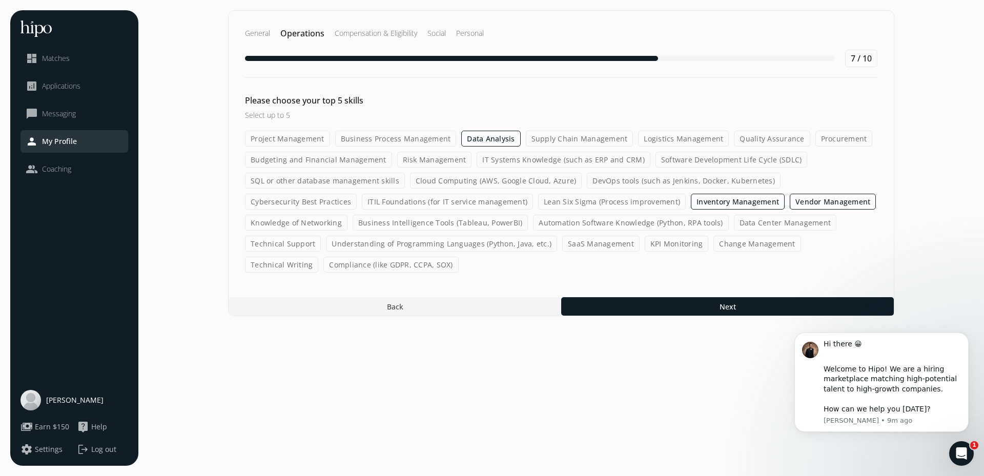
drag, startPoint x: 662, startPoint y: 243, endPoint x: 678, endPoint y: 242, distance: 15.9
click at [673, 243] on label "KPI Monitoring" at bounding box center [677, 244] width 64 height 16
click at [0, 0] on input "KPI Monitoring" at bounding box center [0, 0] width 0 height 0
click at [724, 245] on label "Change Management" at bounding box center [757, 244] width 87 height 16
click at [0, 0] on input "Change Management" at bounding box center [0, 0] width 0 height 0
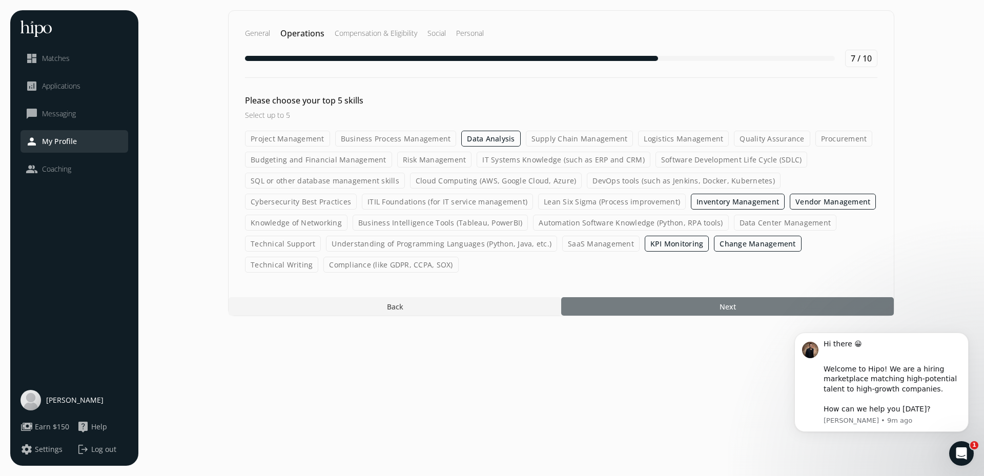
click at [664, 306] on div at bounding box center [727, 306] width 333 height 18
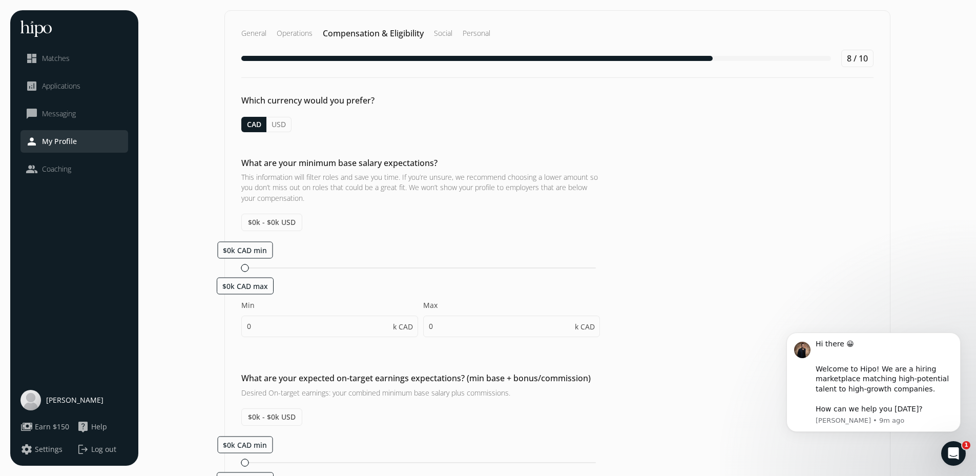
click at [279, 126] on button "USD" at bounding box center [278, 124] width 25 height 15
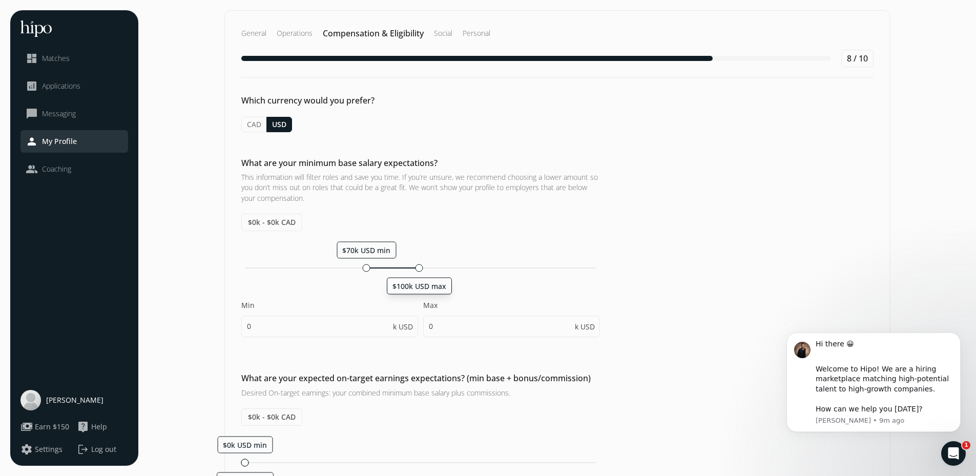
drag, startPoint x: 244, startPoint y: 266, endPoint x: 419, endPoint y: 264, distance: 174.8
click at [419, 264] on div at bounding box center [420, 268] width 8 height 8
type input "70"
type input "100"
type input "70"
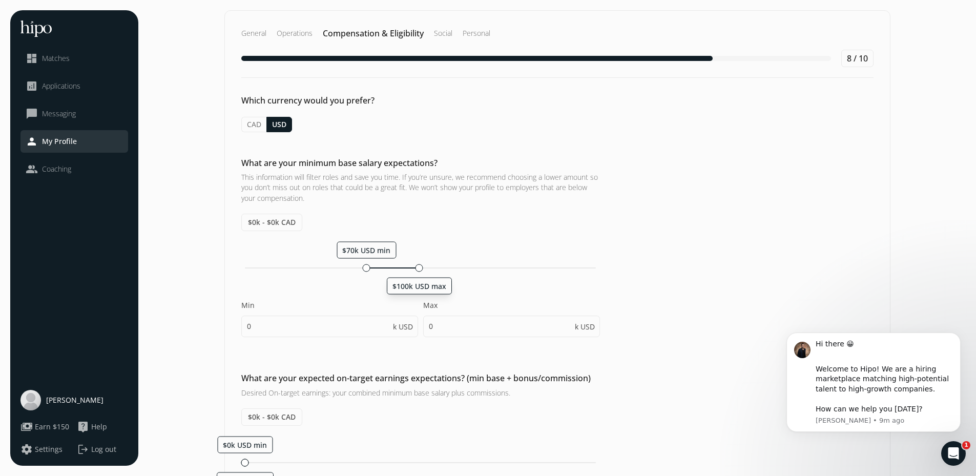
type input "75"
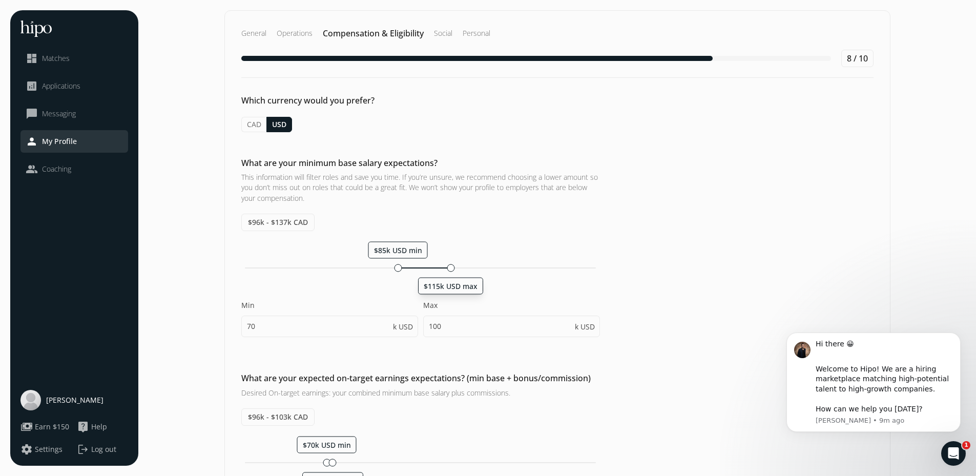
drag, startPoint x: 421, startPoint y: 265, endPoint x: 451, endPoint y: 264, distance: 30.8
click at [451, 264] on div at bounding box center [451, 268] width 8 height 8
type input "85"
type input "115"
type input "85"
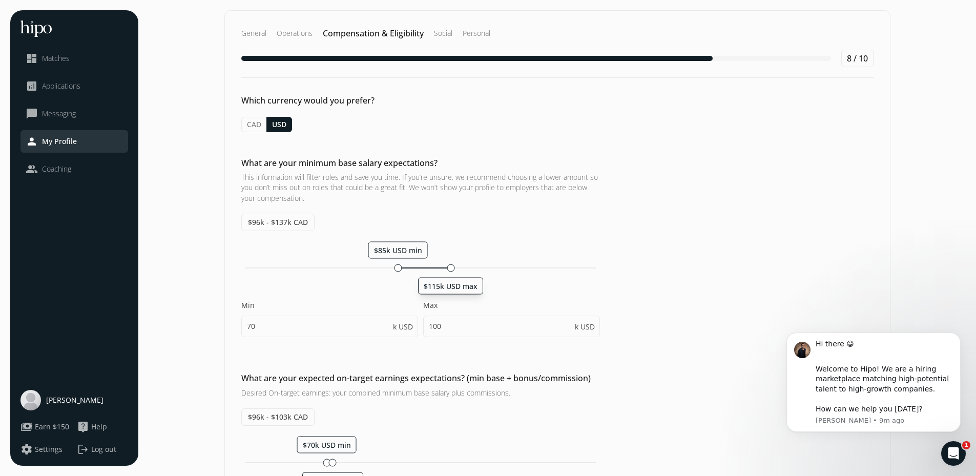
type input "90"
drag, startPoint x: 394, startPoint y: 266, endPoint x: 435, endPoint y: 264, distance: 41.0
click at [435, 264] on div at bounding box center [434, 268] width 8 height 8
type input "110"
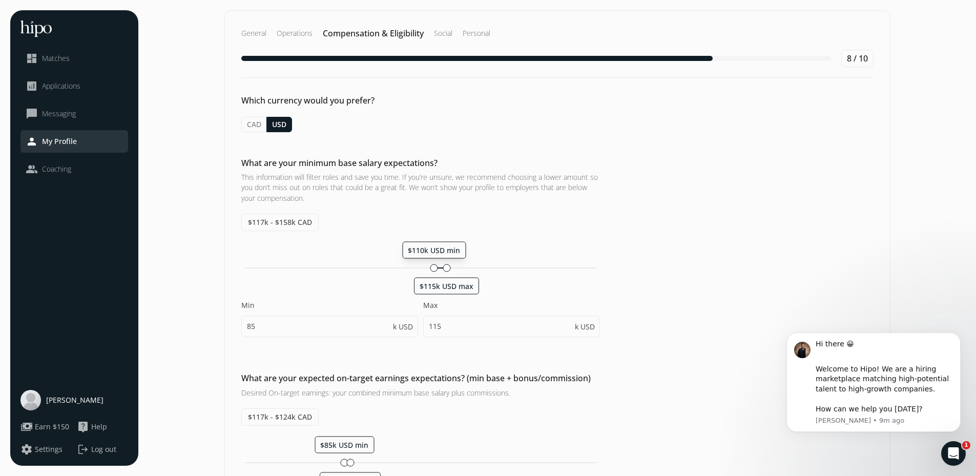
type input "115"
drag, startPoint x: 448, startPoint y: 268, endPoint x: 500, endPoint y: 262, distance: 52.1
click at [500, 262] on div "$115k USD min $145k USD max Min 110 k USD Max 115 k USD" at bounding box center [420, 294] width 359 height 106
type input "115"
type input "145"
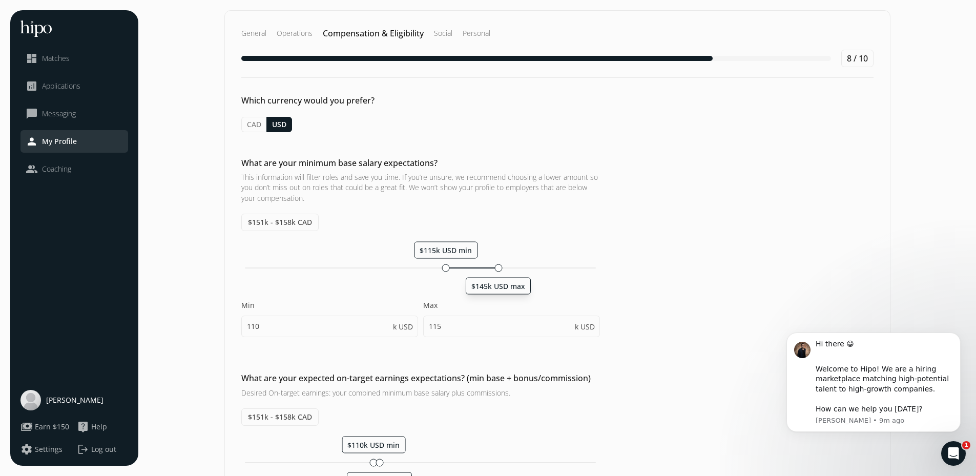
type input "115"
type input "120"
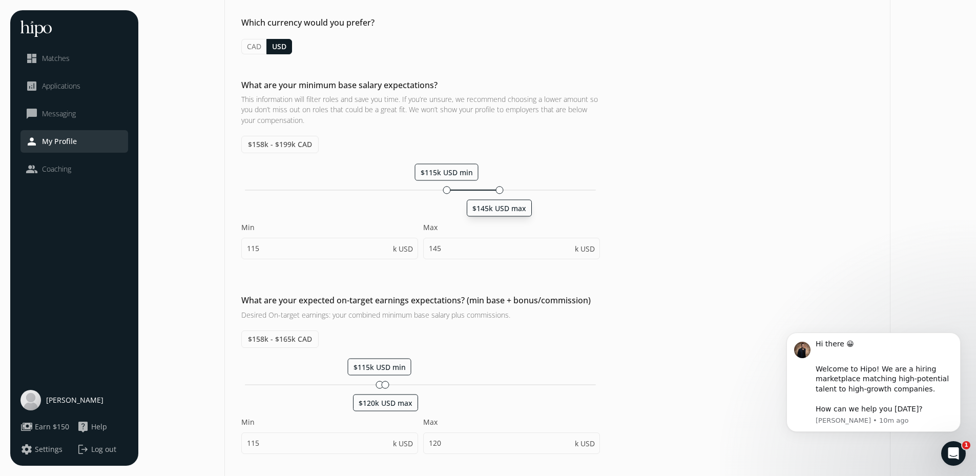
scroll to position [102, 0]
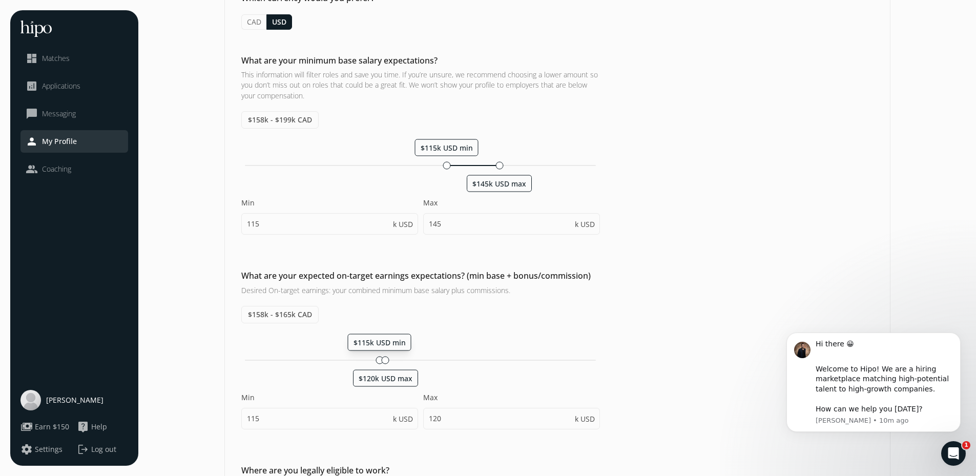
click at [379, 359] on div at bounding box center [380, 360] width 8 height 8
click at [385, 359] on div at bounding box center [386, 360] width 8 height 8
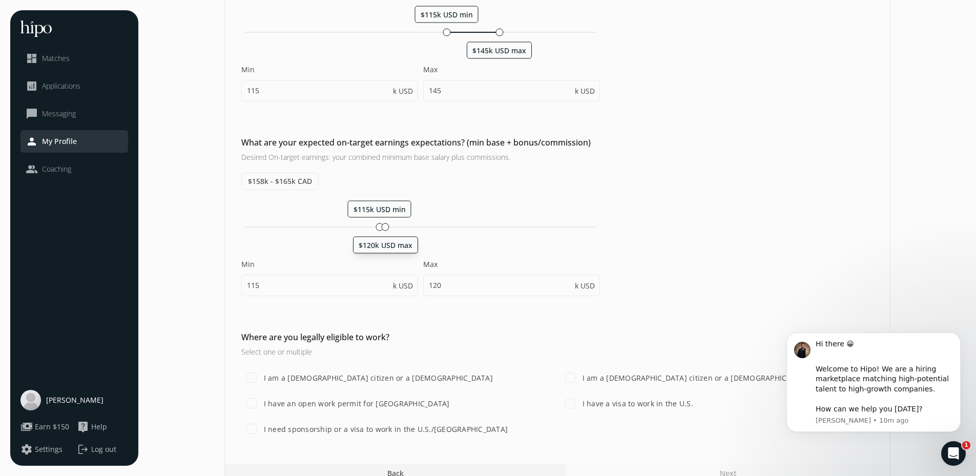
scroll to position [253, 0]
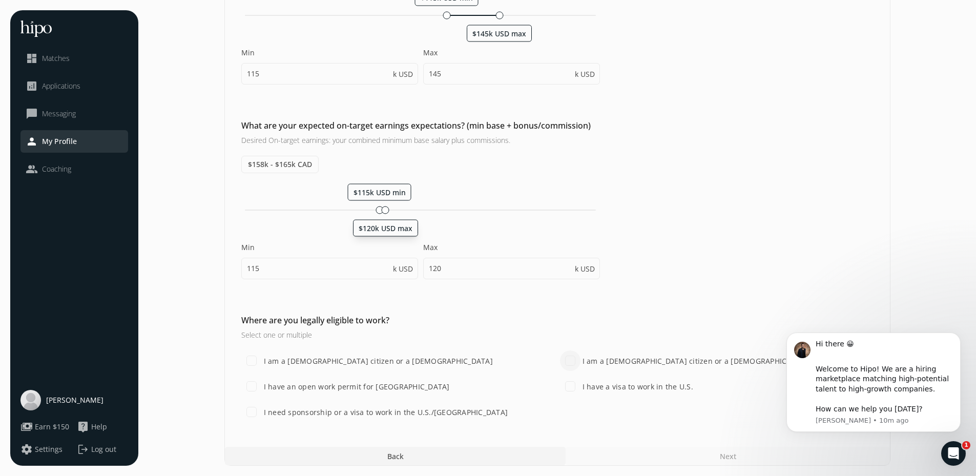
click at [565, 360] on input "I am a U.S. citizen or a lawful permanent resident" at bounding box center [570, 361] width 20 height 20
checkbox input "true"
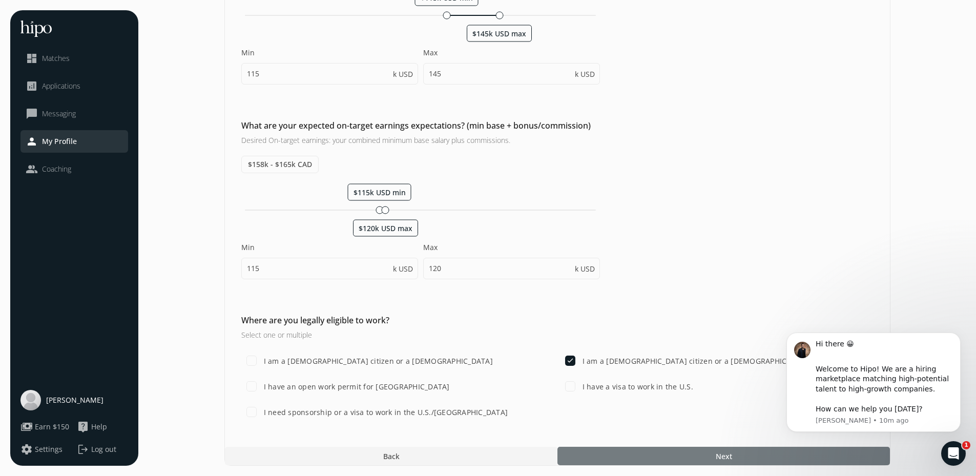
click at [661, 456] on div at bounding box center [724, 456] width 333 height 18
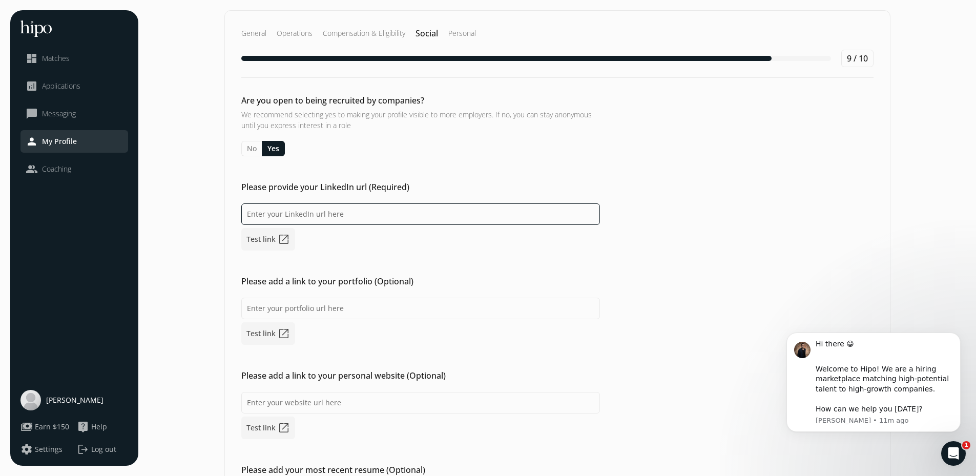
click at [360, 211] on input at bounding box center [420, 214] width 359 height 22
click at [345, 221] on input at bounding box center [420, 214] width 359 height 22
paste input "https://www.linkedin.com/in/daniellefletcher/"
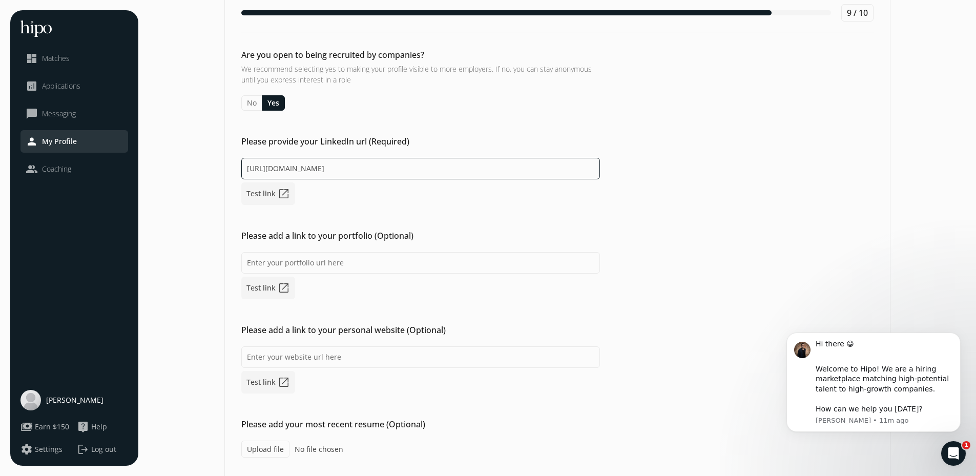
scroll to position [81, 0]
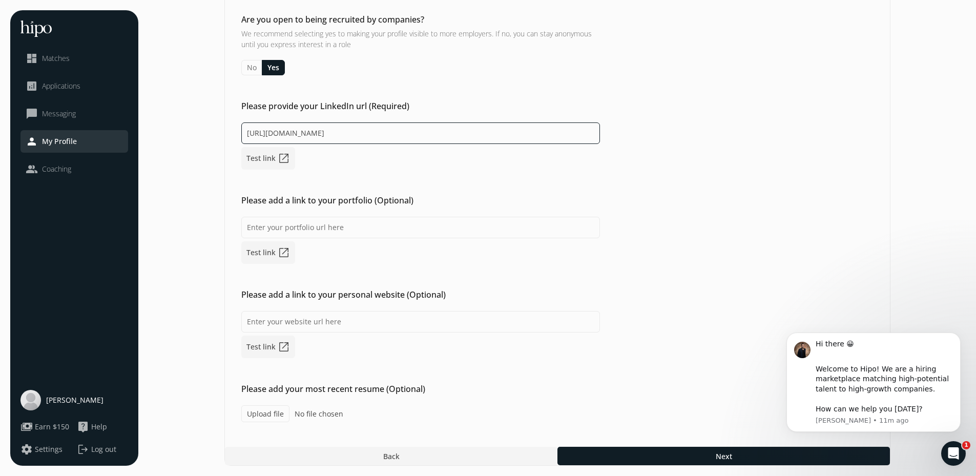
type input "https://www.linkedin.com/in/daniellefletcher/"
click at [268, 416] on label "Upload file" at bounding box center [265, 413] width 48 height 17
type input "C:\fakepath\Danielle_Fletcher_Resume.pdf"
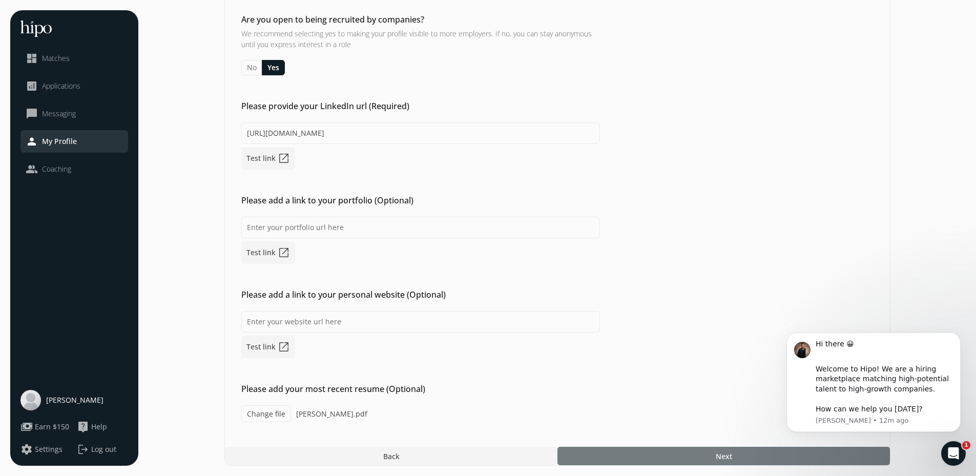
click at [736, 457] on div at bounding box center [724, 456] width 333 height 18
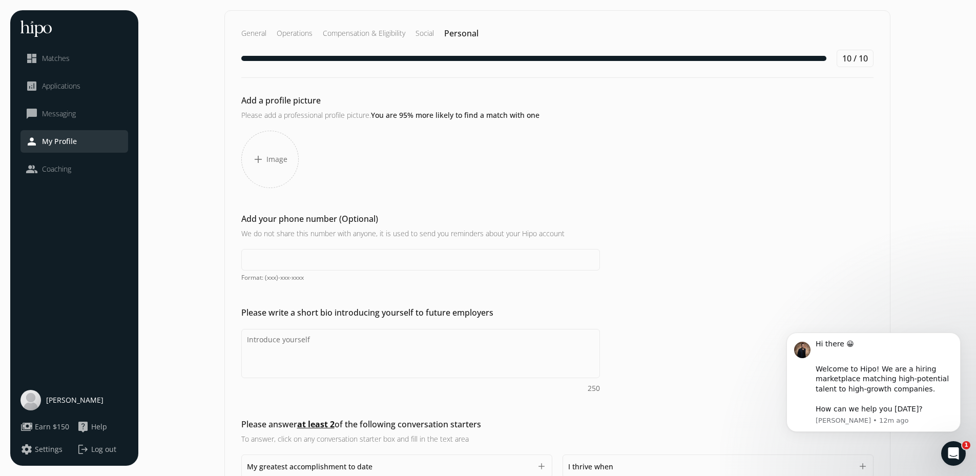
click at [272, 162] on span "Image" at bounding box center [276, 159] width 21 height 10
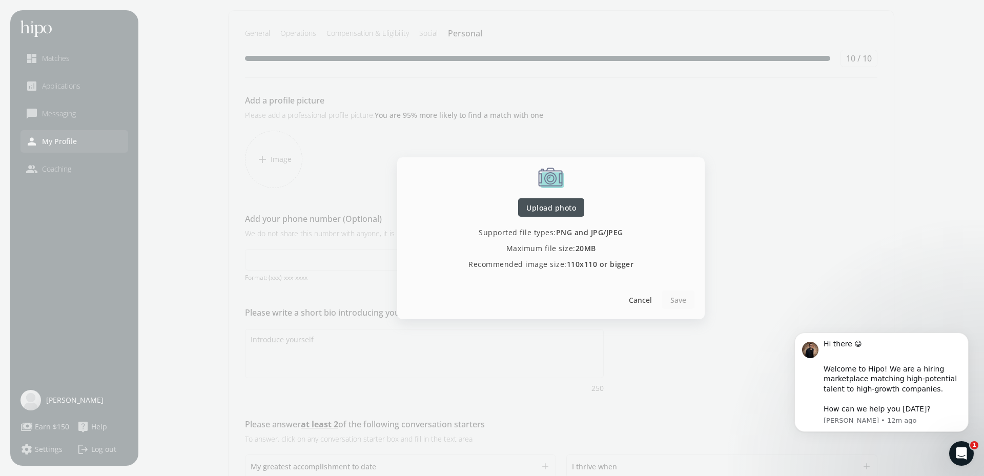
click at [569, 205] on span "Upload photo" at bounding box center [551, 207] width 50 height 11
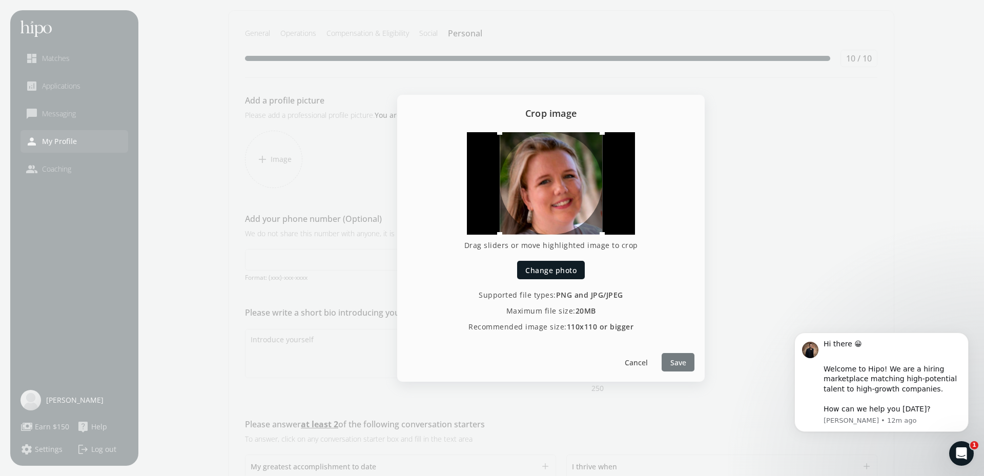
click at [680, 363] on span "Save" at bounding box center [678, 362] width 16 height 11
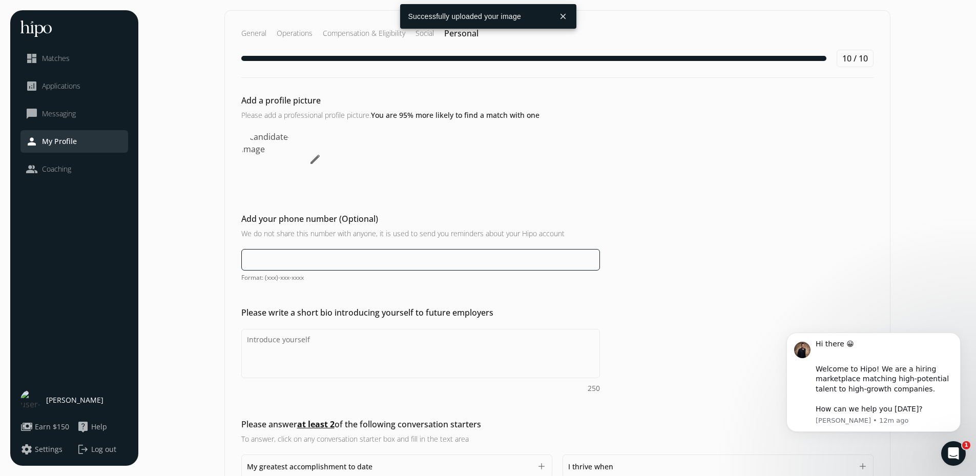
click at [429, 259] on input at bounding box center [420, 260] width 359 height 22
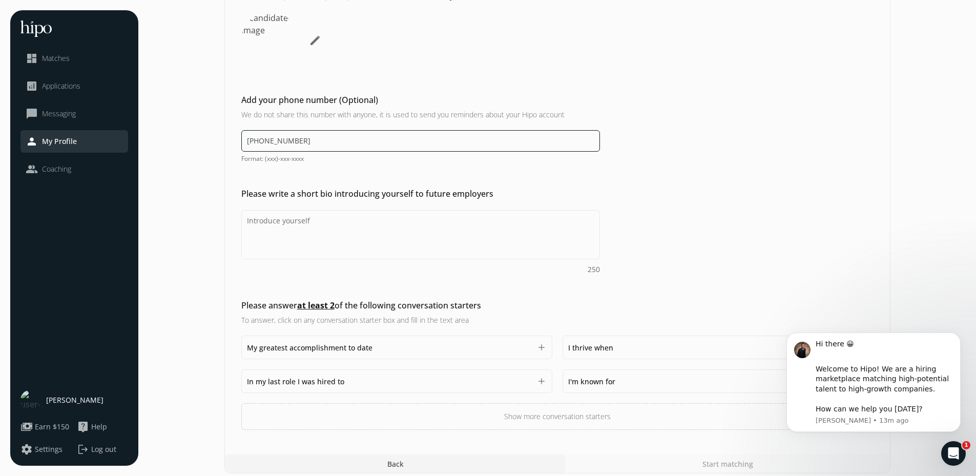
scroll to position [127, 0]
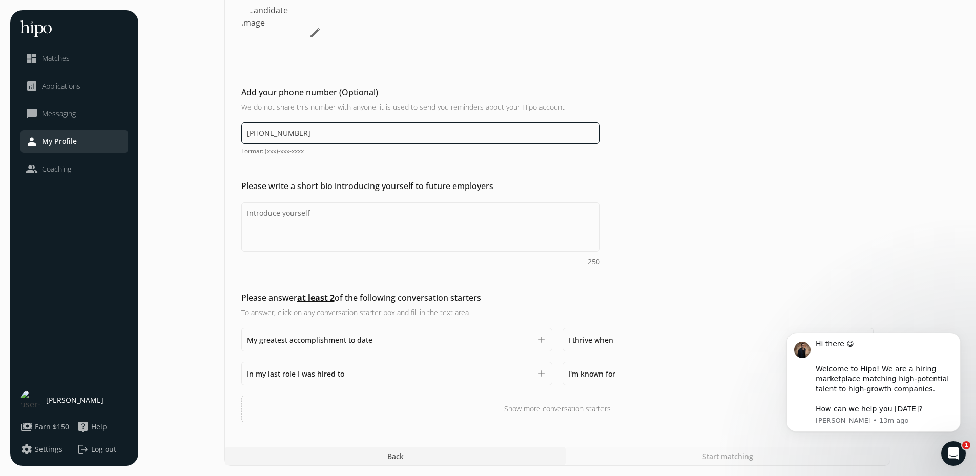
type input "(734) 612-1767"
click at [94, 446] on span "Log out" at bounding box center [103, 449] width 25 height 10
